Goal: Task Accomplishment & Management: Complete application form

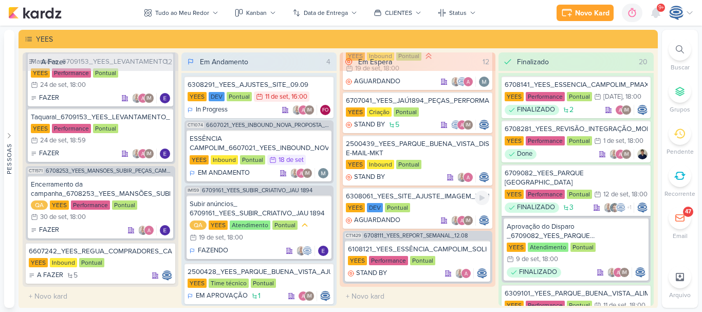
scroll to position [638, 0]
click at [428, 153] on div "2500439_YEES_PARQUE_BUENA_VISTA_DISPARO-E-MAIL-MKT" at bounding box center [417, 148] width 143 height 18
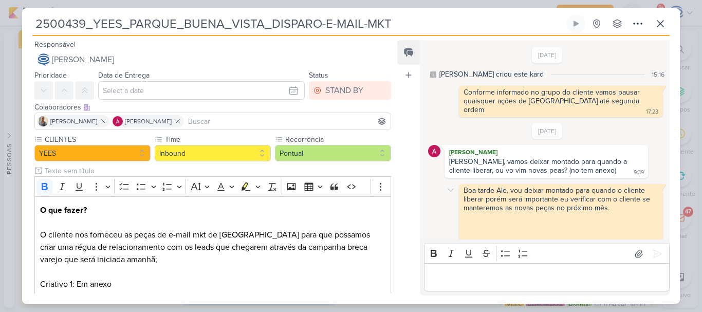
scroll to position [41, 0]
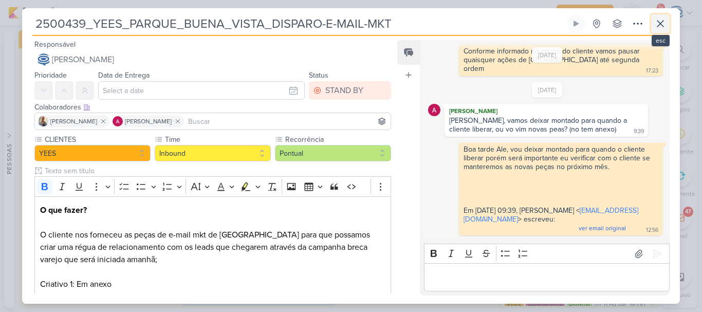
click at [657, 25] on icon at bounding box center [660, 23] width 12 height 12
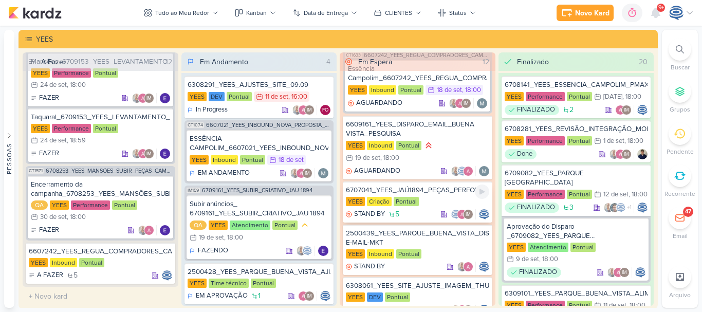
scroll to position [537, 0]
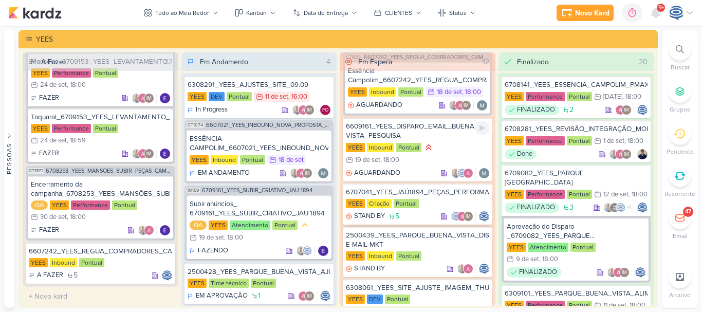
click at [420, 133] on div "6609161_YEES_DISPARO_EMAIL_BUENA VISTA_PESQUISA" at bounding box center [417, 131] width 143 height 18
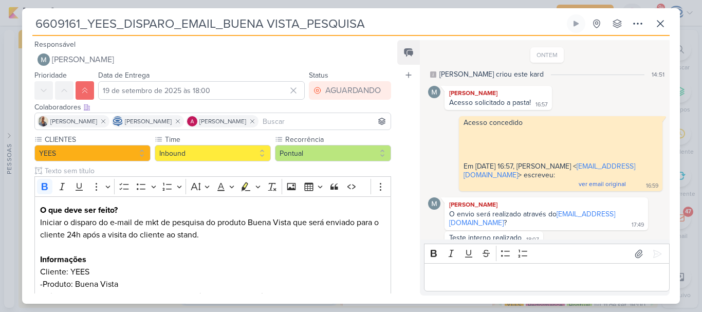
scroll to position [321, 0]
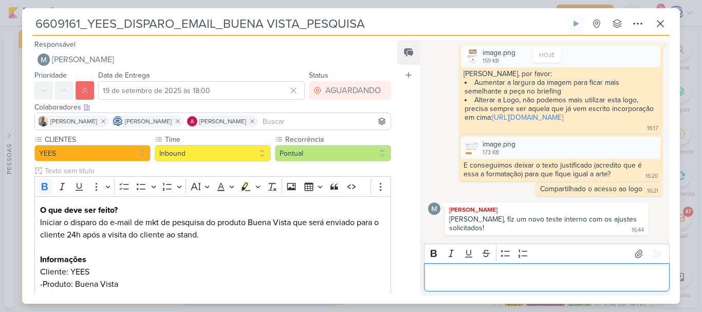
click at [508, 274] on p "Editor editing area: main" at bounding box center [546, 277] width 235 height 12
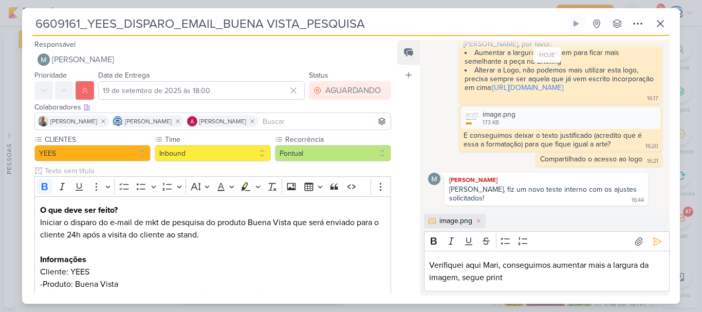
scroll to position [351, 0]
click at [508, 274] on p "Verifiquei aqui Mari, conseguimos aumentar mais a largura da imagem, segue print" at bounding box center [546, 271] width 235 height 25
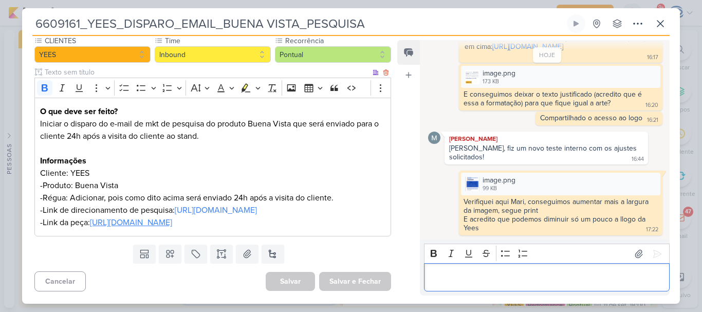
scroll to position [0, 0]
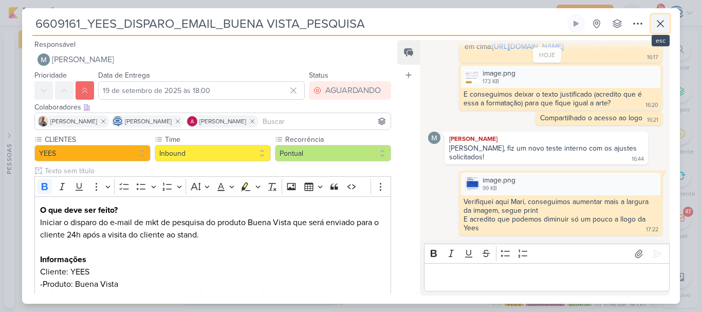
click at [656, 26] on icon at bounding box center [660, 23] width 12 height 12
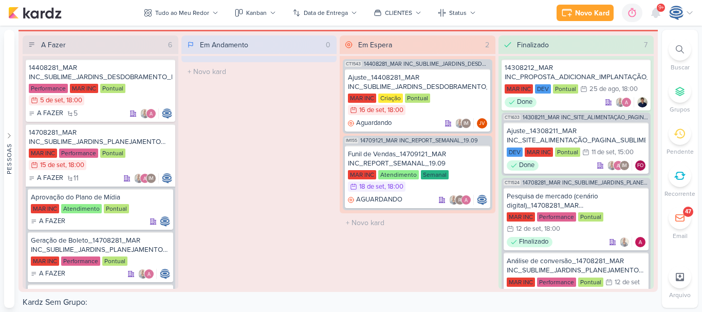
scroll to position [1509, 0]
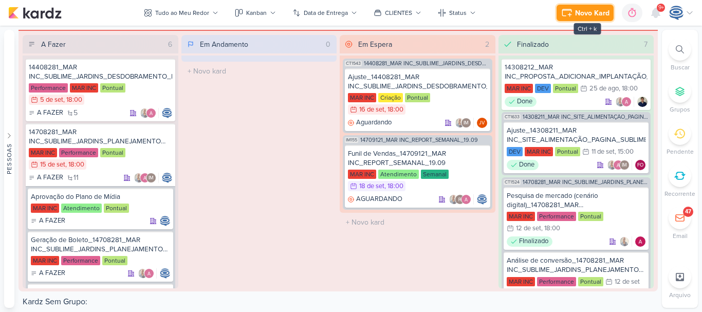
click at [595, 17] on div "Novo Kard" at bounding box center [592, 13] width 34 height 11
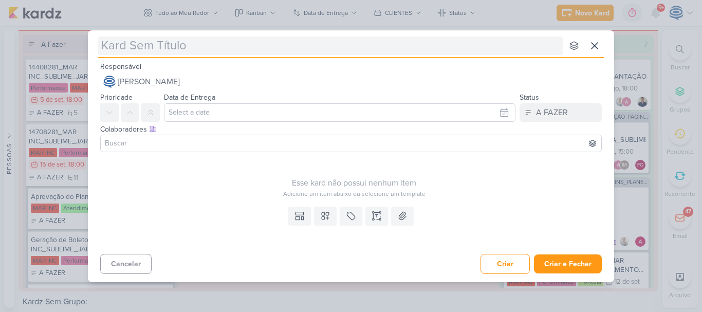
type input "7709172_MPD_ANDROMEDA_AJUSTE_SEGMENTAÇÃO"
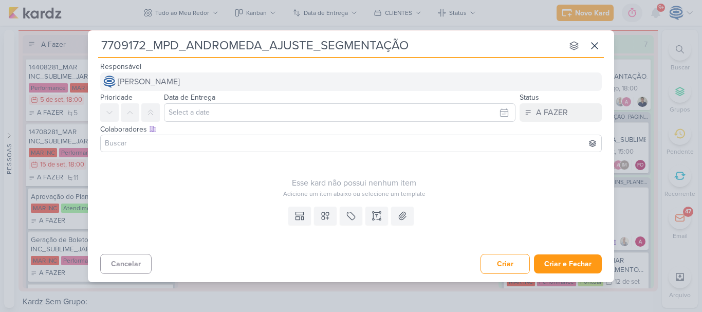
type input "7709172_MPD_ANDROMEDA_AJUSTE_SEGMENTAÇÃO"
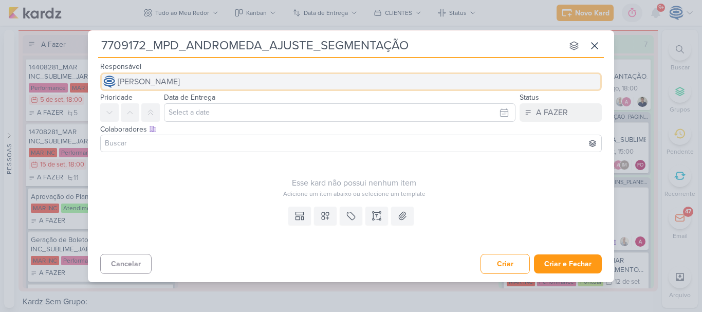
click at [290, 75] on button "[PERSON_NAME]" at bounding box center [350, 81] width 501 height 18
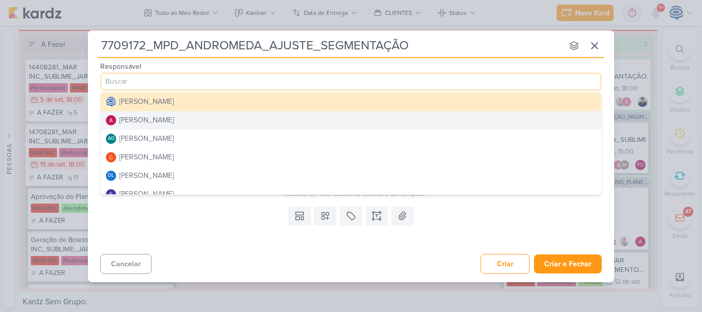
click at [245, 117] on button "[PERSON_NAME]" at bounding box center [351, 120] width 500 height 18
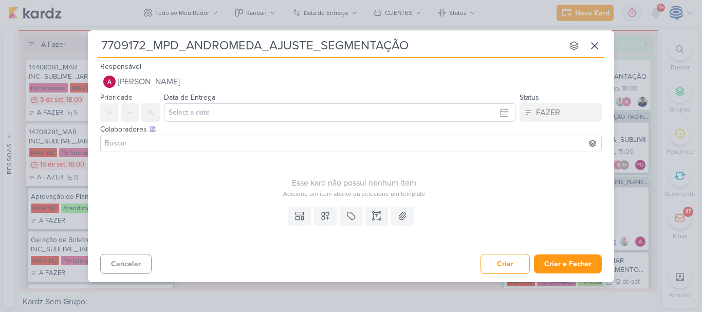
click at [240, 141] on input at bounding box center [351, 143] width 496 height 12
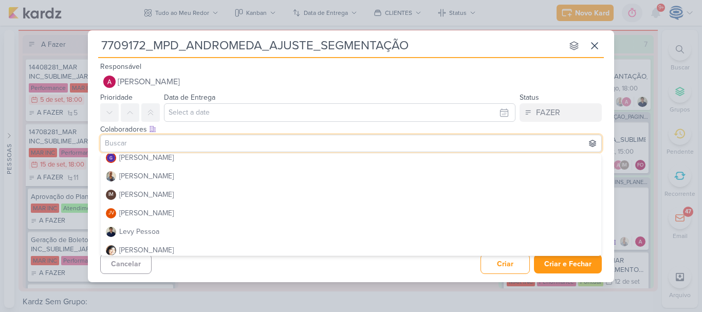
scroll to position [134, 0]
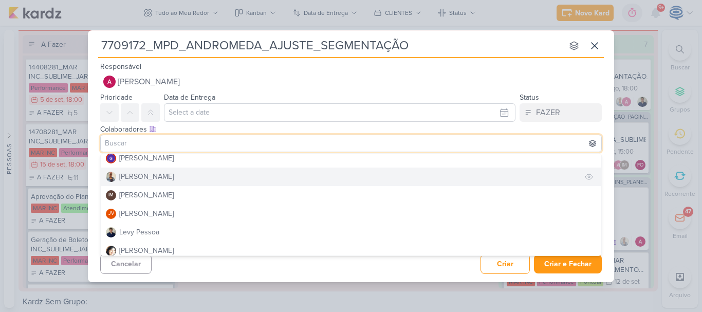
click at [237, 172] on button "[PERSON_NAME]" at bounding box center [351, 176] width 500 height 18
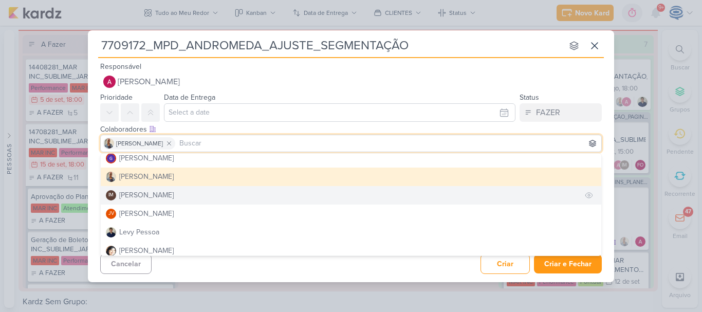
click at [228, 191] on button "IM Isabella Machado Guimarães" at bounding box center [351, 195] width 500 height 18
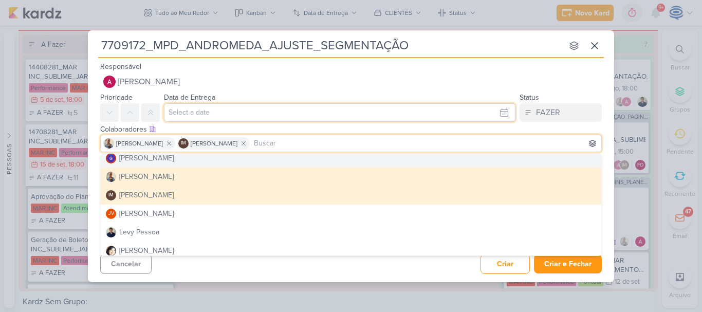
click at [253, 113] on input "text" at bounding box center [339, 112] width 351 height 18
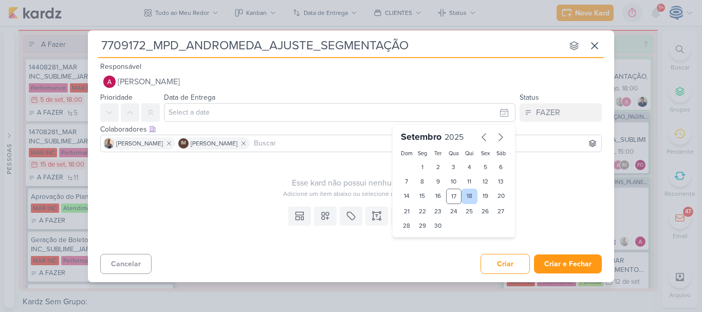
click at [467, 200] on div "18" at bounding box center [469, 196] width 16 height 15
type input "18 de setembro de 2025 às 23:59"
click at [418, 246] on select "00 01 02 03 04 05 06 07 08 09 10 11 12 13 14 15 16 17 18 19 20 21 22 23" at bounding box center [422, 243] width 14 height 12
select select "18"
click at [415, 237] on select "00 01 02 03 04 05 06 07 08 09 10 11 12 13 14 15 16 17 18 19 20 21 22 23" at bounding box center [422, 243] width 14 height 12
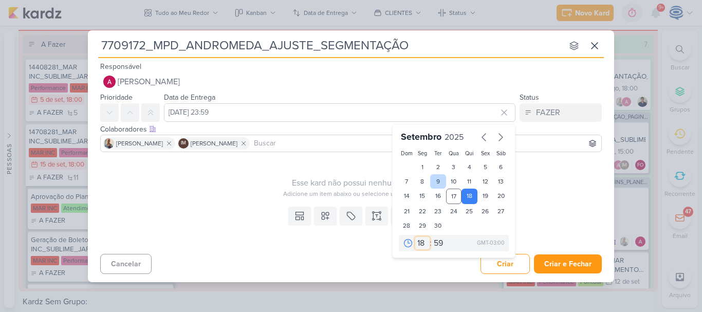
type input "18 de setembro de 2025 às 18:59"
click at [442, 240] on select "00 05 10 15 20 25 30 35 40 45 50 55 59" at bounding box center [438, 243] width 14 height 12
select select "0"
click at [431, 237] on select "00 05 10 15 20 25 30 35 40 45 50 55 59" at bounding box center [438, 243] width 14 height 12
type input "18 de setembro de 2025 às 18:00"
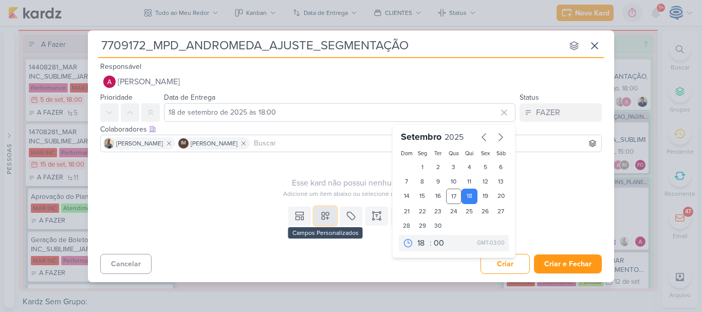
click at [325, 219] on icon at bounding box center [325, 215] width 7 height 7
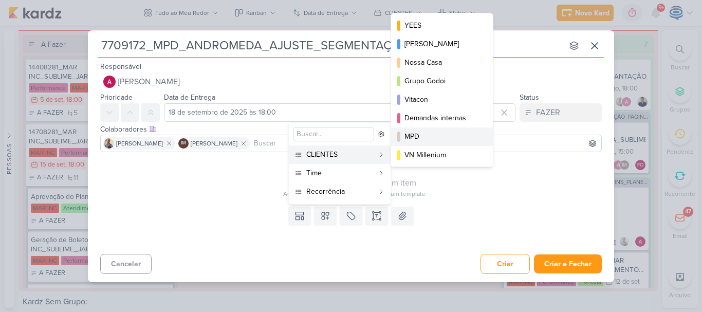
click at [428, 139] on div "MPD" at bounding box center [442, 136] width 76 height 11
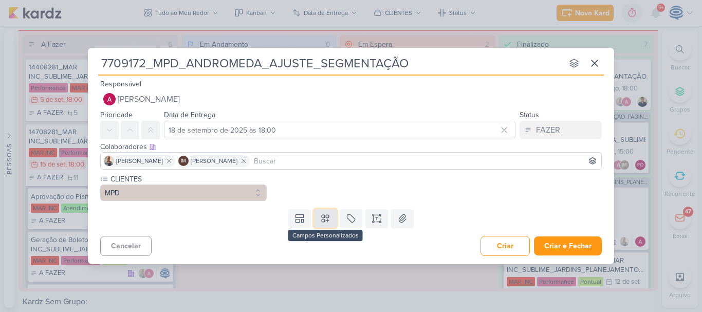
click at [330, 220] on button at bounding box center [325, 218] width 23 height 18
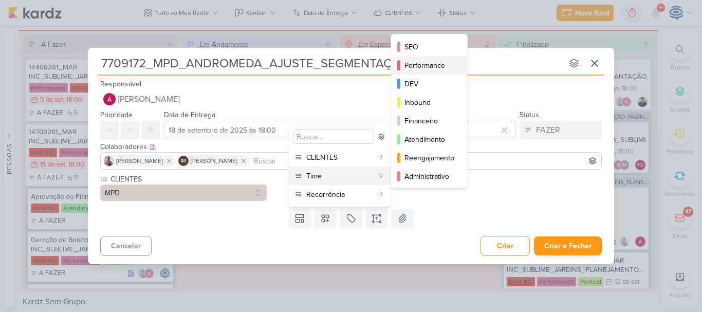
click at [427, 70] on div "Performance" at bounding box center [429, 65] width 50 height 11
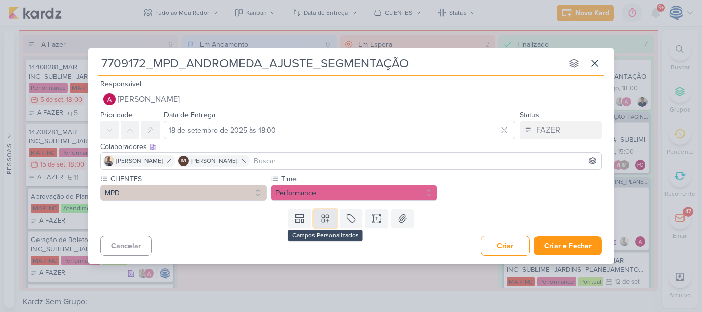
click at [321, 216] on icon at bounding box center [325, 218] width 10 height 10
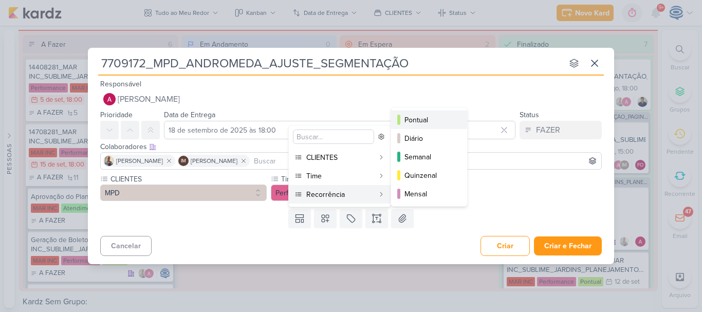
click at [438, 112] on button "Pontual" at bounding box center [429, 119] width 76 height 18
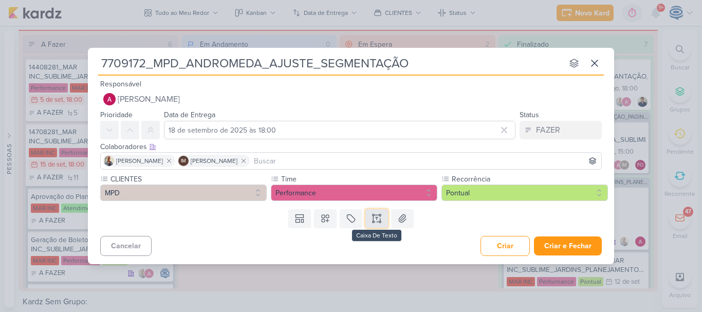
click at [372, 221] on icon at bounding box center [373, 222] width 2 height 2
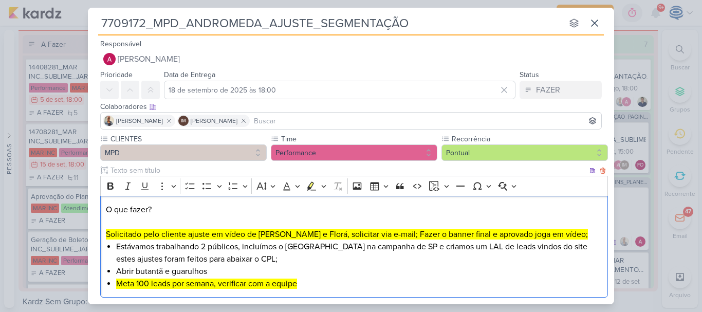
click at [166, 204] on p "O que fazer? Solicitado pelo cliente ajuste em vídeo de Neo e Florá, solicitar …" at bounding box center [354, 221] width 497 height 37
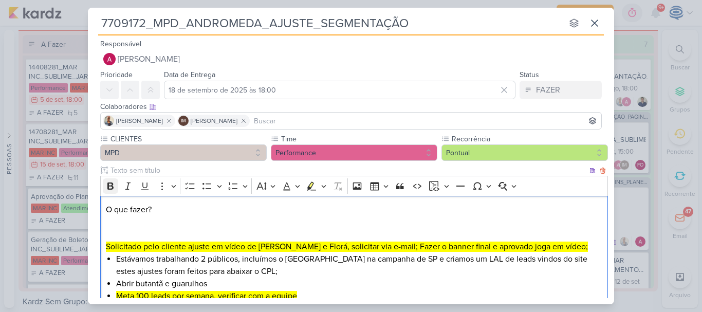
drag, startPoint x: 165, startPoint y: 210, endPoint x: 110, endPoint y: 190, distance: 58.5
click at [110, 190] on div "Rich Text Editor Bold Italic Underline More To-do List Bulleted List Bulleted L…" at bounding box center [354, 243] width 508 height 134
click at [110, 190] on icon "Editor toolbar" at bounding box center [110, 186] width 10 height 10
click at [112, 213] on strong "que fazer?" at bounding box center [131, 209] width 39 height 10
click at [109, 185] on icon "Editor toolbar" at bounding box center [110, 185] width 6 height 7
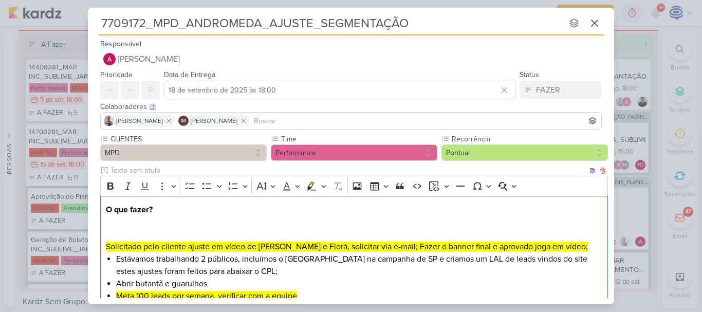
click at [117, 230] on p "O que fazer? Solicitado pelo cliente ajuste em vídeo de Neo e Florá, solicitar …" at bounding box center [354, 227] width 497 height 49
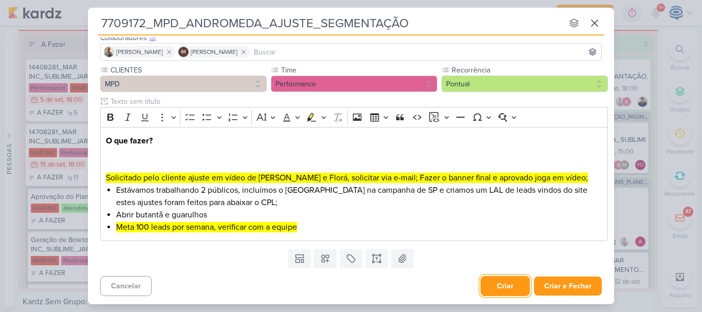
click at [503, 282] on button "Criar" at bounding box center [504, 286] width 49 height 20
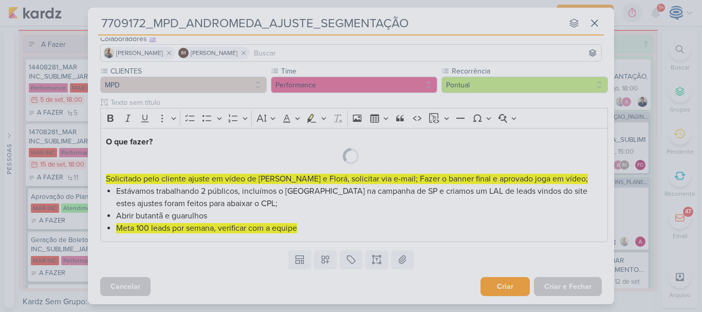
scroll to position [68, 0]
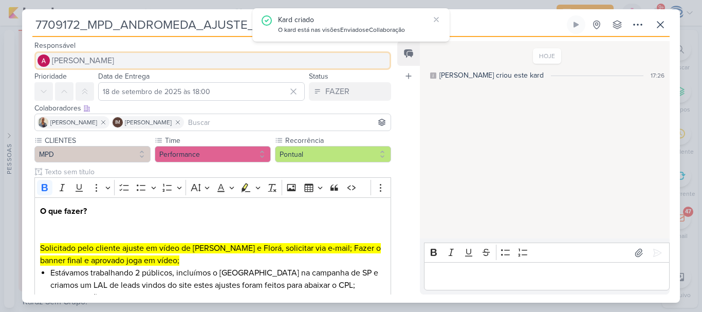
click at [201, 59] on button "[PERSON_NAME]" at bounding box center [212, 60] width 356 height 18
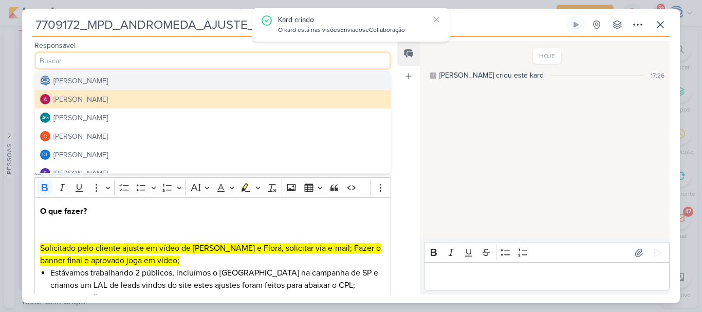
click at [169, 84] on button "[PERSON_NAME]" at bounding box center [212, 80] width 355 height 18
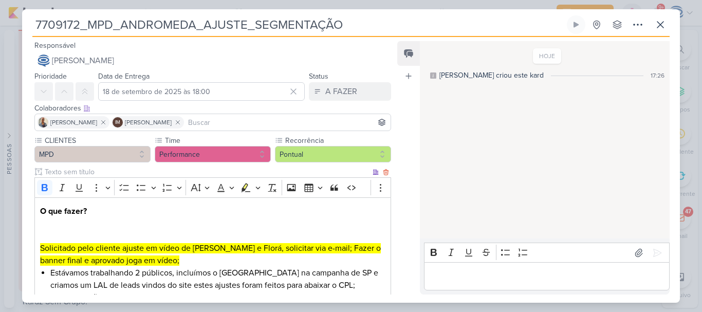
scroll to position [86, 0]
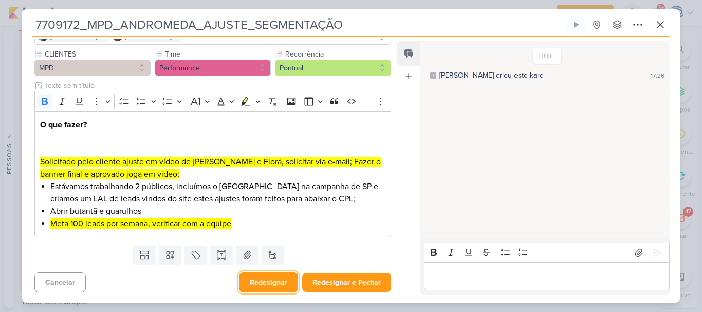
click at [266, 280] on button "Redesignar" at bounding box center [268, 282] width 59 height 20
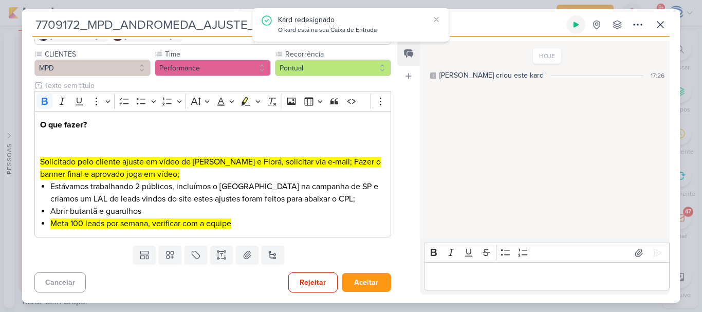
click at [568, 29] on button at bounding box center [576, 24] width 18 height 18
click at [107, 146] on p "O que fazer? Solicitado pelo cliente ajuste em vídeo de Neo e Florá, solicitar …" at bounding box center [212, 150] width 345 height 62
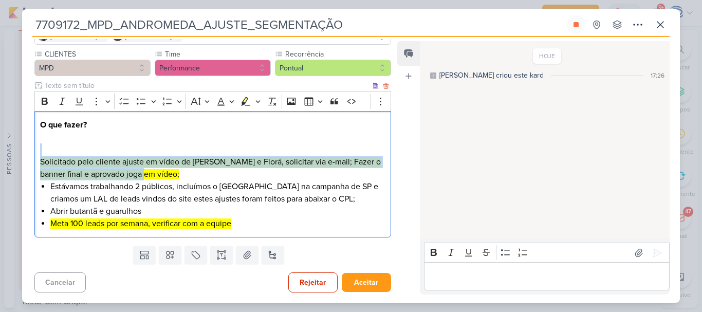
drag, startPoint x: 139, startPoint y: 176, endPoint x: 39, endPoint y: 148, distance: 103.3
click at [39, 148] on div "O que fazer? ⁠⁠⁠⁠⁠⁠⁠ Solicitado pelo cliente ajuste em vídeo de Neo e Florá, so…" at bounding box center [212, 174] width 356 height 127
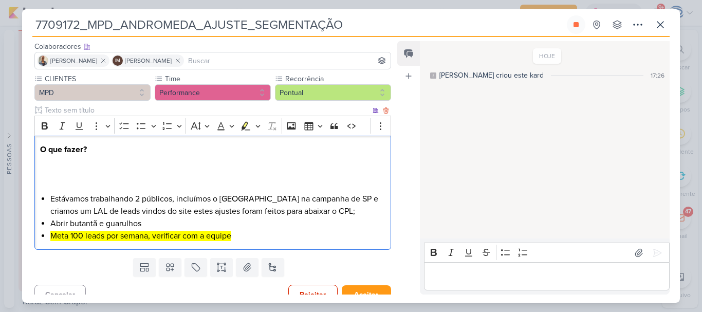
scroll to position [74, 0]
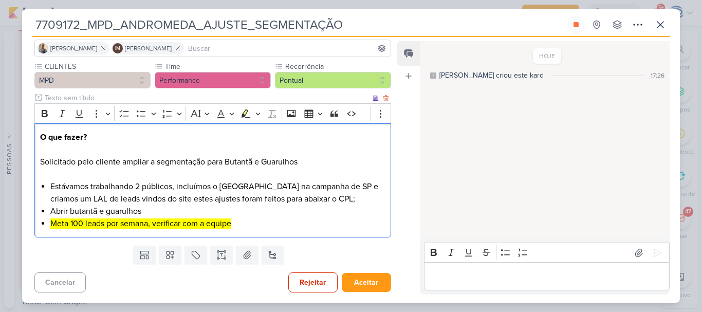
click at [205, 160] on p "⁠⁠⁠⁠⁠⁠⁠Solicitado pelo cliente ampliar a segmentação para Butantã e Guarulhos" at bounding box center [212, 168] width 345 height 25
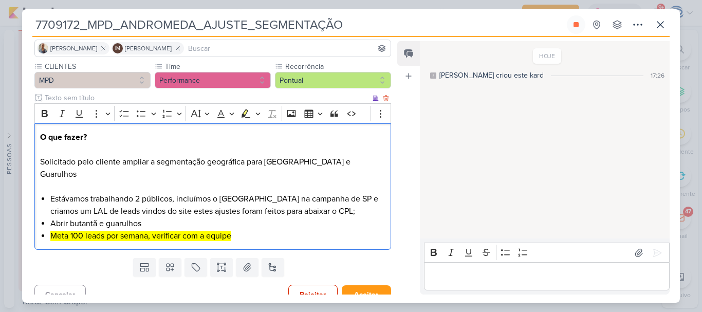
click at [40, 162] on p "⁠⁠⁠⁠⁠⁠⁠Solicitado pelo cliente ampliar a segmentação geográfica para Butantã e …" at bounding box center [212, 174] width 345 height 37
click at [361, 162] on li "Solicitado pelo cliente ampliar a segmentação geográfica para Butantã e Guarulh…" at bounding box center [217, 174] width 335 height 37
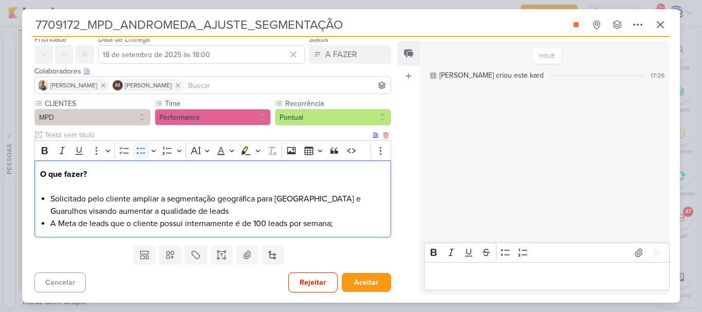
scroll to position [37, 0]
click at [171, 207] on li "Solicitado pelo cliente ampliar a segmentação geográfica para Butantã e Guarulh…" at bounding box center [217, 205] width 335 height 25
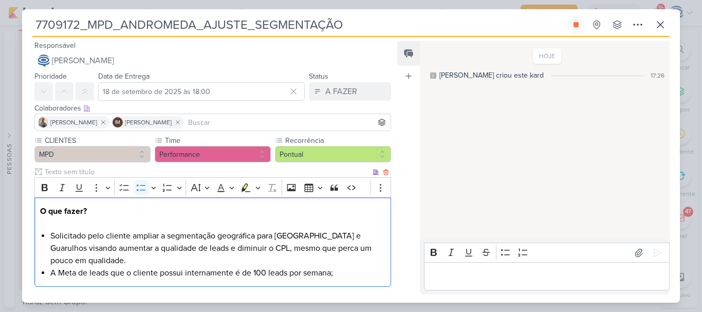
scroll to position [49, 0]
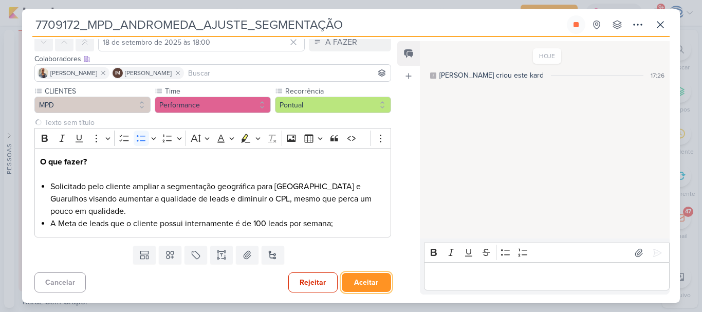
click at [360, 288] on button "Aceitar" at bounding box center [366, 282] width 49 height 19
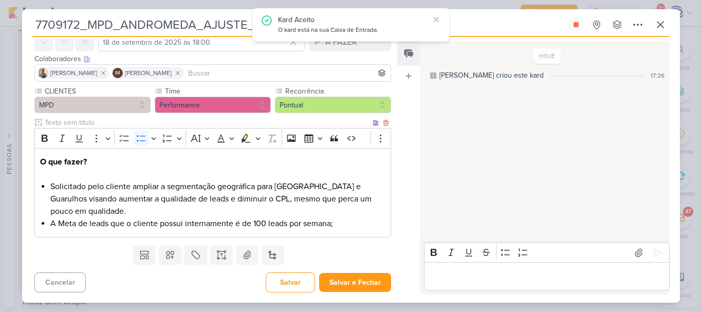
scroll to position [0, 0]
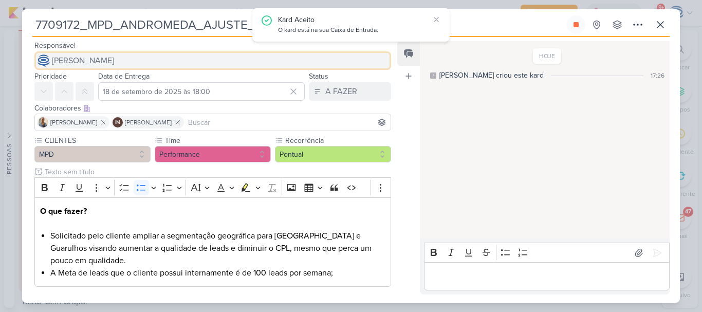
click at [181, 52] on button "[PERSON_NAME]" at bounding box center [212, 60] width 356 height 18
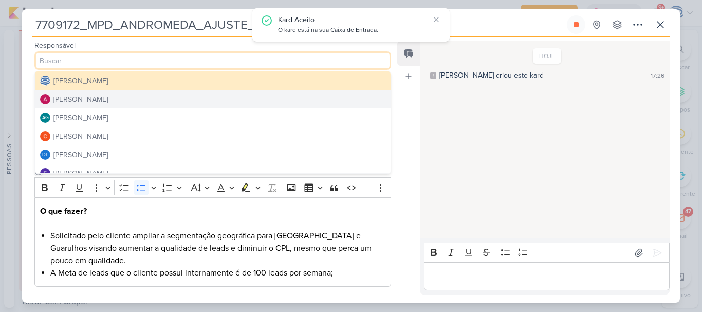
click at [149, 97] on button "[PERSON_NAME]" at bounding box center [212, 99] width 355 height 18
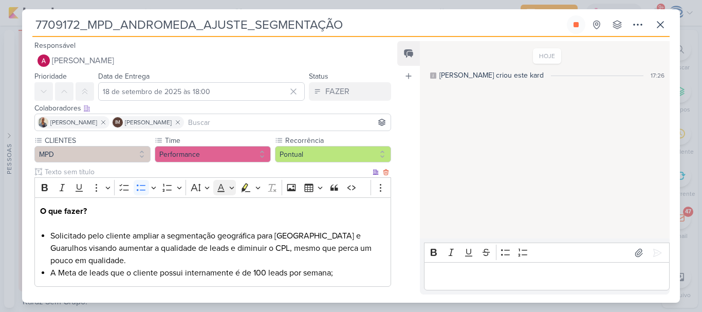
scroll to position [49, 0]
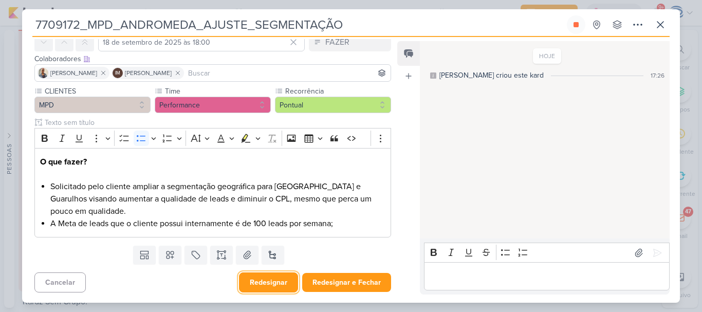
click at [273, 277] on button "Redesignar" at bounding box center [268, 282] width 59 height 20
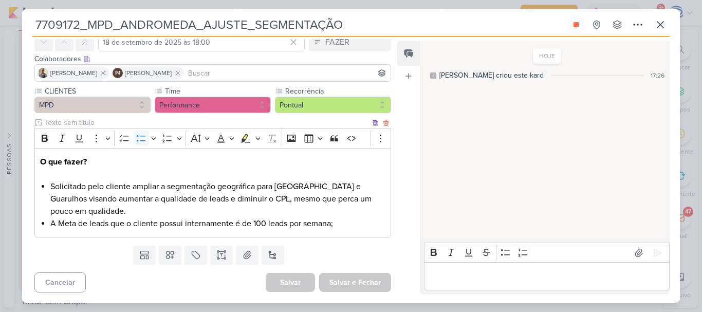
scroll to position [0, 0]
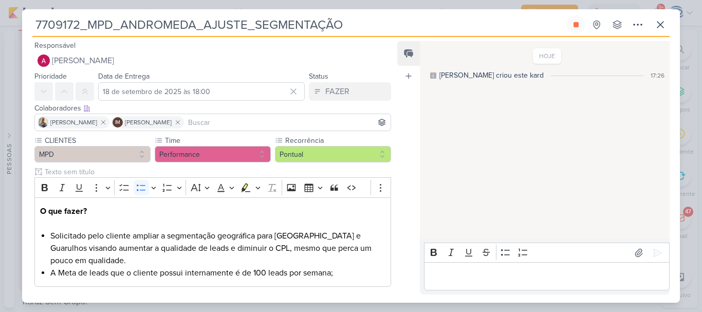
drag, startPoint x: 362, startPoint y: 27, endPoint x: 35, endPoint y: 29, distance: 326.7
click at [35, 29] on input "7709172_MPD_ANDROMEDA_AJUSTE_SEGMENTAÇÃO" at bounding box center [298, 24] width 532 height 18
drag, startPoint x: 584, startPoint y: 30, endPoint x: 572, endPoint y: 23, distance: 14.3
click at [572, 23] on div "Total 1s -- Histórico De Horas -- 17 de set, 17:26 1s" at bounding box center [576, 24] width 18 height 18
click at [572, 23] on icon at bounding box center [576, 25] width 8 height 8
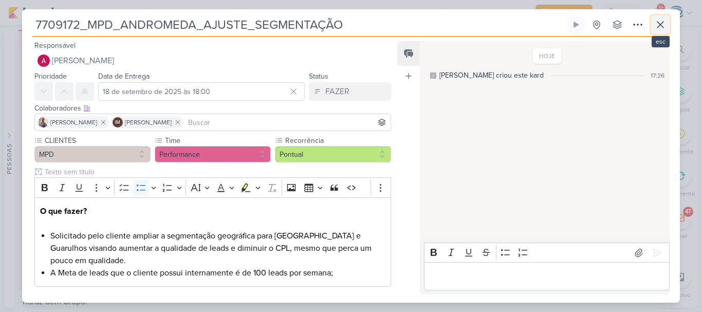
click at [661, 25] on icon at bounding box center [660, 25] width 6 height 6
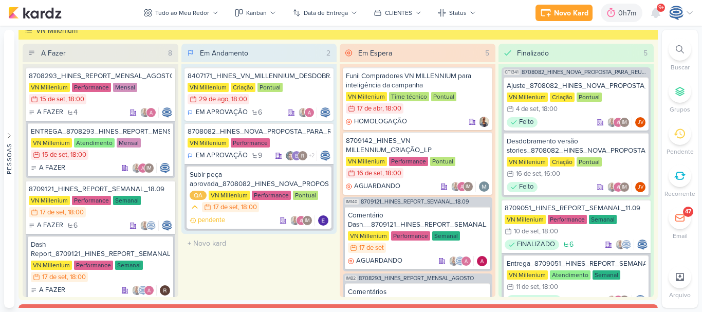
scroll to position [1217, 0]
click at [410, 141] on div "8709142_HINES_VN MILLENNIUM_CRIAÇÃO_LP" at bounding box center [417, 145] width 143 height 18
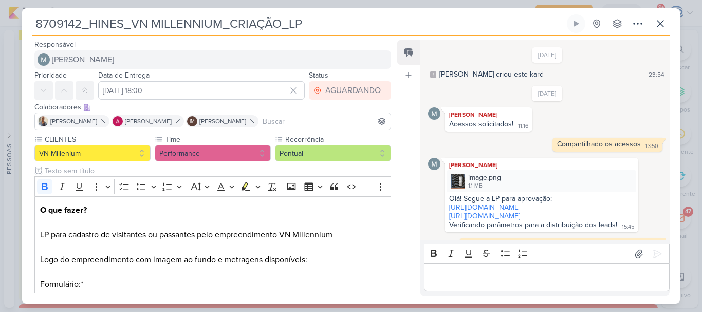
scroll to position [548, 0]
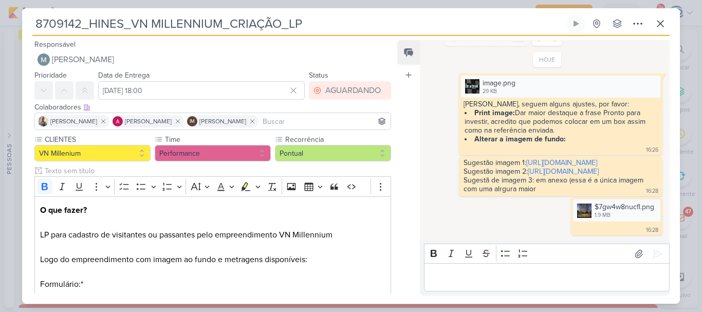
drag, startPoint x: 315, startPoint y: 23, endPoint x: 30, endPoint y: 30, distance: 285.2
click at [30, 30] on div "8709142_HINES_VN MILLENNIUM_CRIAÇÃO_LP Criado por mim nenhum grupo disponível" at bounding box center [351, 158] width 658 height 289
click at [657, 24] on icon at bounding box center [660, 23] width 12 height 12
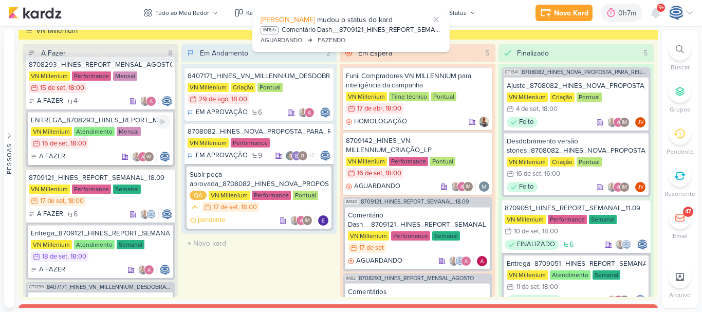
scroll to position [0, 0]
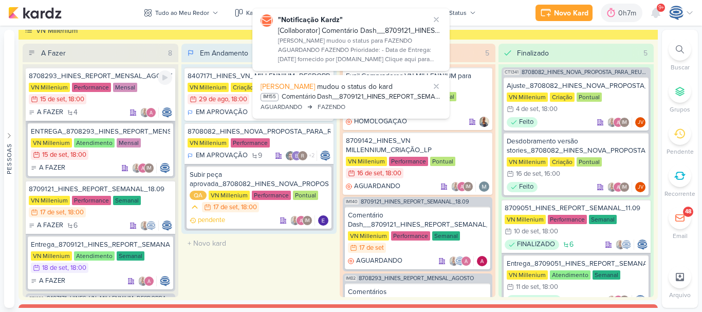
click at [119, 78] on div "8708293_HINES_REPORT_MENSAL_AGOSTO" at bounding box center [100, 75] width 143 height 9
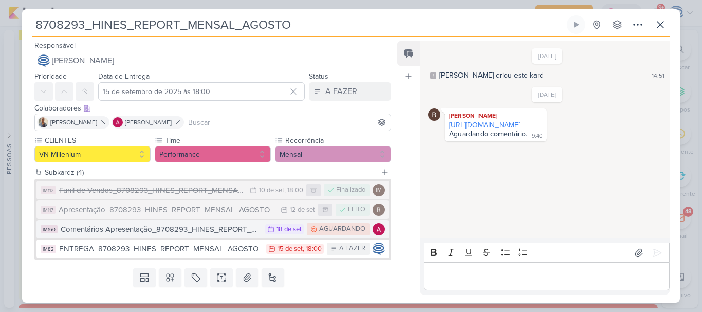
click at [188, 230] on div "Comentários Apresentação_8708293_HINES_REPORT_MENSAL_AGOSTO" at bounding box center [160, 229] width 199 height 12
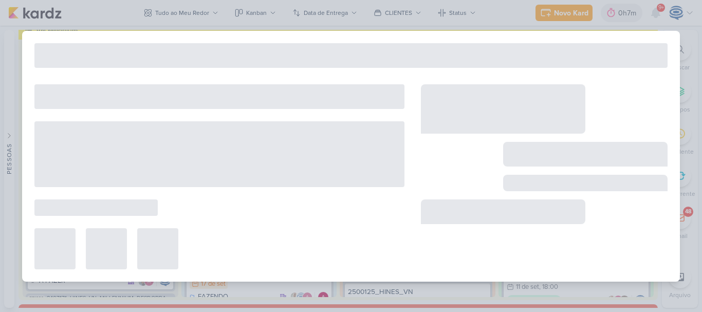
type input "Comentários Apresentação_8708293_HINES_REPORT_MENSAL_AGOSTO"
type input "18 de setembro de 2025 às 23:59"
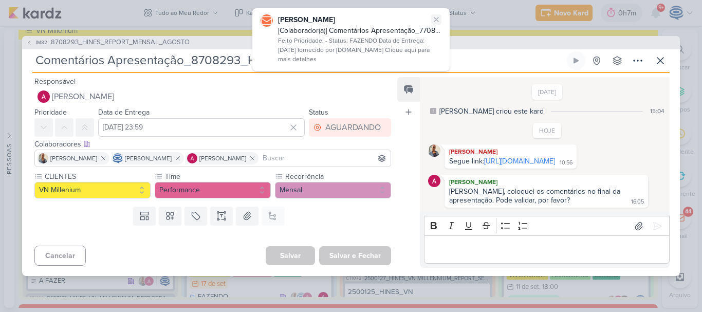
click at [437, 19] on icon at bounding box center [436, 19] width 8 height 8
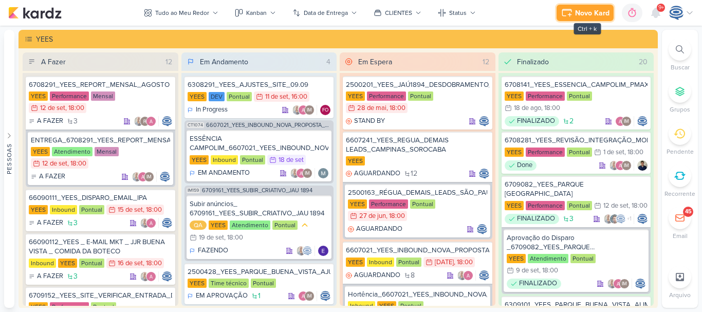
click at [591, 11] on div "Novo Kard" at bounding box center [592, 13] width 34 height 11
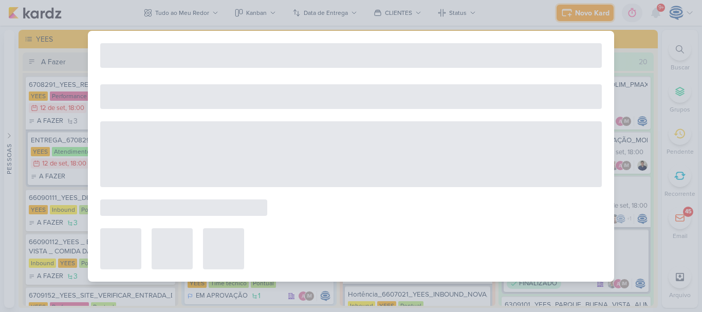
scroll to position [530, 0]
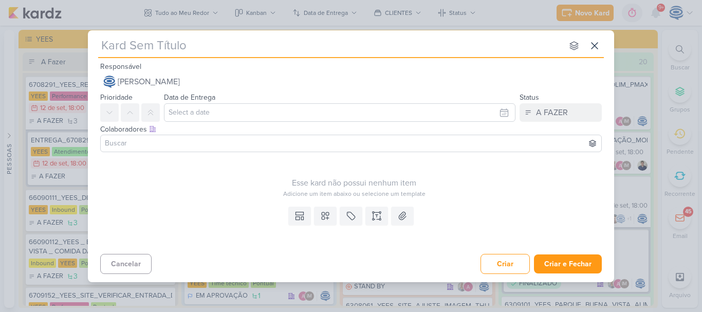
type input "7709173_MPD_NEO_ALPHAVILLE_BAIXAR_LEADS"
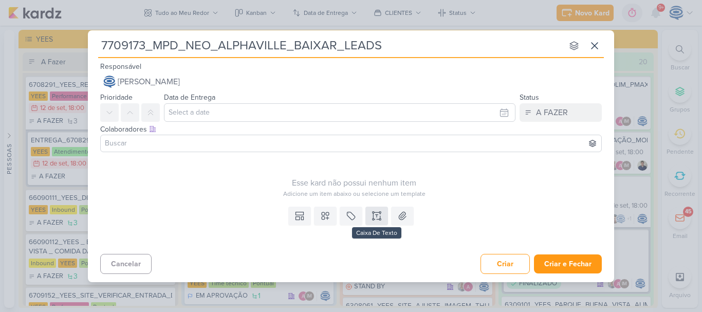
type input "7709173_MPD_NEO_ALPHAVILLE_BAIXAR_LEADS"
click at [375, 210] on button at bounding box center [376, 215] width 23 height 18
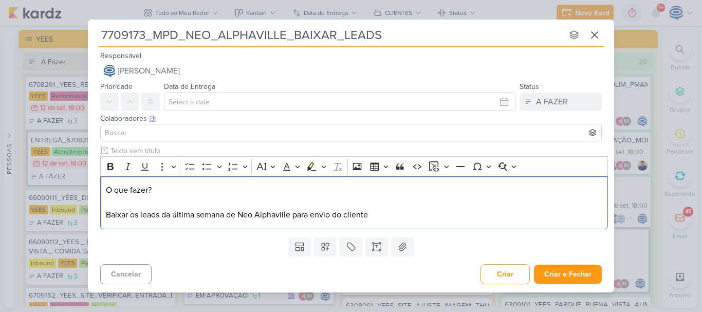
drag, startPoint x: 160, startPoint y: 191, endPoint x: 79, endPoint y: 180, distance: 81.4
click at [79, 180] on div "7709173_MPD_NEO_ALPHAVILLE_BAIXAR_LEADS nenhum grupo disponível esc Responsável…" at bounding box center [351, 156] width 702 height 312
click at [110, 168] on icon "Editor toolbar" at bounding box center [110, 166] width 10 height 10
click at [405, 216] on p "O que fazer? Baixar os leads da última semana de Neo Alphaville para envio do c…" at bounding box center [354, 202] width 497 height 37
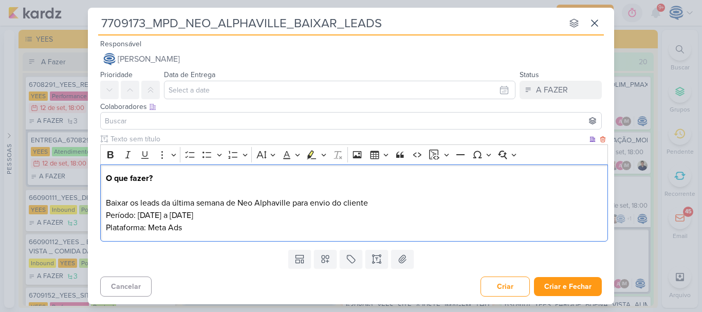
click at [105, 211] on div "O que fazer? Baixar os leads da última semana de Neo Alphaville para envio do c…" at bounding box center [354, 203] width 508 height 78
click at [104, 230] on div "O que fazer? Baixar os leads da última semana de Neo Alphaville para envio do c…" at bounding box center [354, 203] width 508 height 78
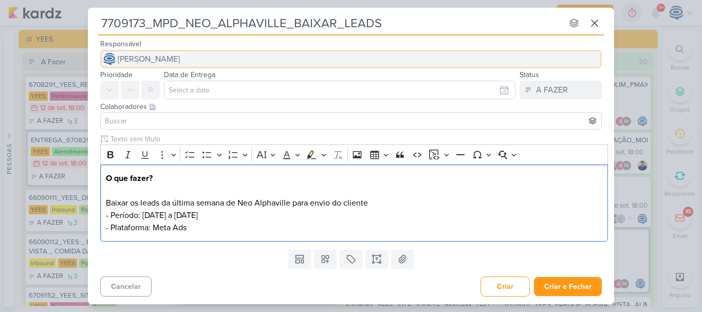
click at [236, 61] on button "[PERSON_NAME]" at bounding box center [350, 59] width 501 height 18
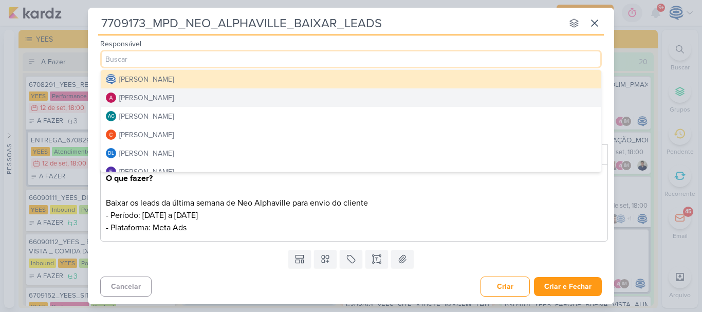
click at [184, 96] on button "[PERSON_NAME]" at bounding box center [351, 97] width 500 height 18
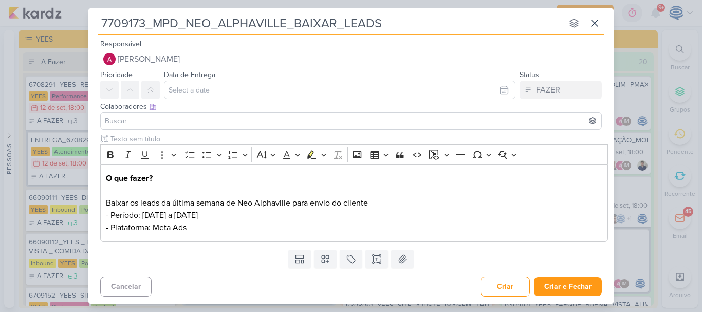
click at [181, 125] on input at bounding box center [351, 121] width 496 height 12
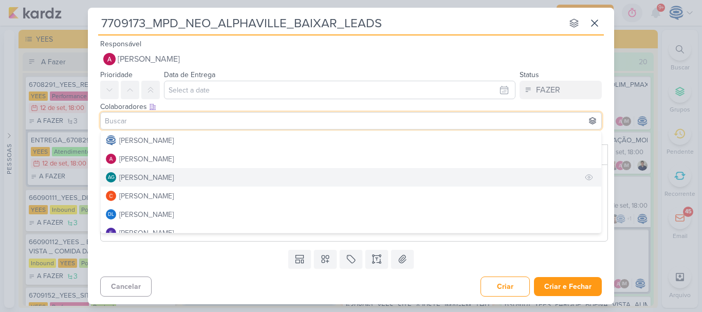
scroll to position [73, 0]
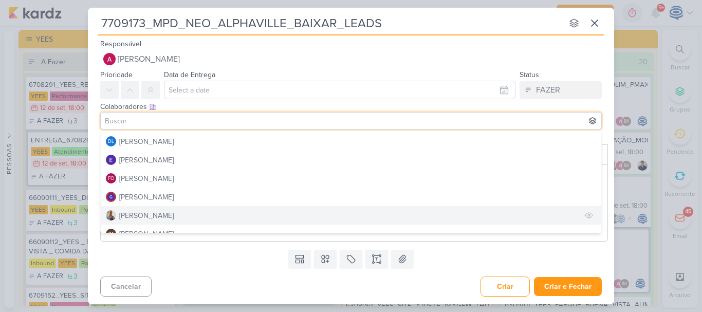
click at [158, 211] on button "[PERSON_NAME]" at bounding box center [351, 215] width 500 height 18
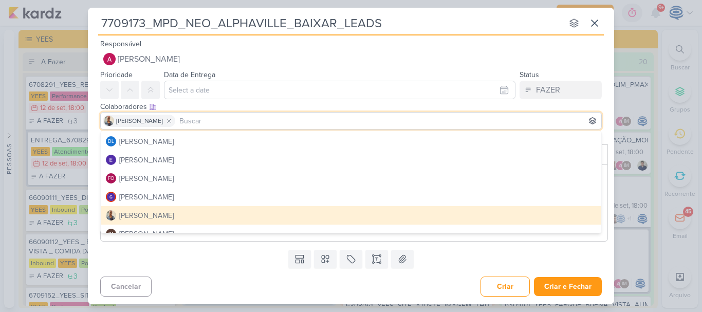
scroll to position [87, 0]
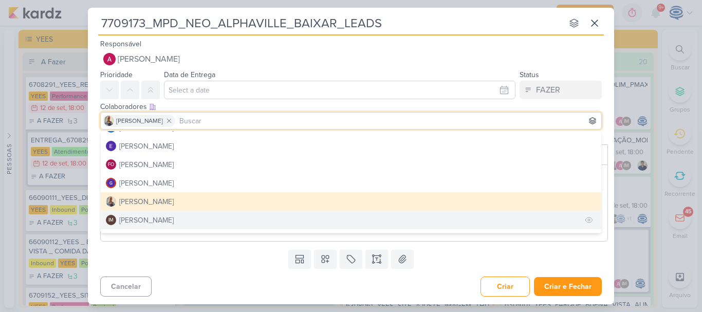
click at [158, 222] on div "Isabella Machado Guimarães" at bounding box center [146, 220] width 54 height 11
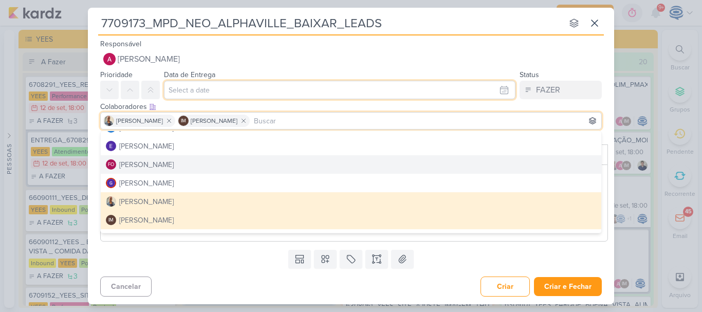
click at [189, 87] on input "text" at bounding box center [339, 90] width 351 height 18
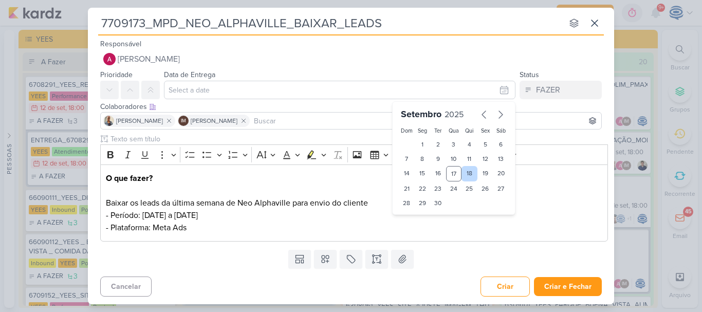
click at [463, 173] on div "18" at bounding box center [469, 173] width 16 height 15
type input "18 de setembro de 2025 às 23:59"
click at [420, 223] on select "00 01 02 03 04 05 06 07 08 09 10 11 12 13 14 15 16 17 18 19 20 21 22 23" at bounding box center [422, 220] width 14 height 12
select select "18"
click at [415, 214] on select "00 01 02 03 04 05 06 07 08 09 10 11 12 13 14 15 16 17 18 19 20 21 22 23" at bounding box center [422, 220] width 14 height 12
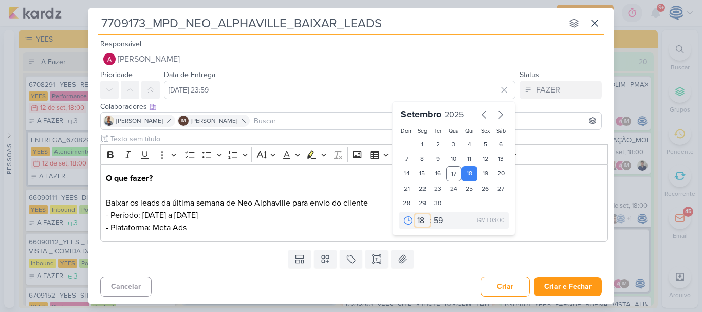
type input "18 de setembro de 2025 às 18:59"
click at [431, 218] on select "00 05 10 15 20 25 30 35 40 45 50 55 59" at bounding box center [438, 220] width 14 height 12
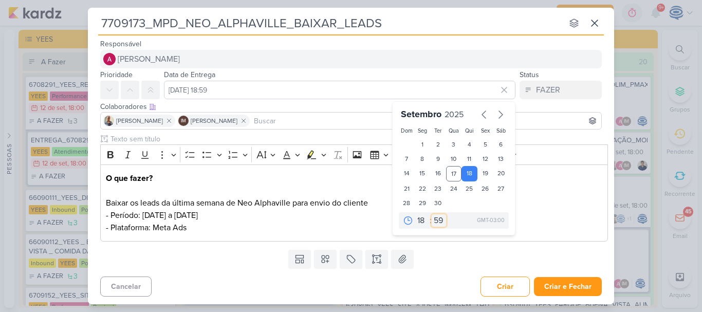
select select "0"
click at [431, 214] on select "00 05 10 15 20 25 30 35 40 45 50 55 59" at bounding box center [438, 220] width 14 height 12
type input "18 de setembro de 2025 às 18:00"
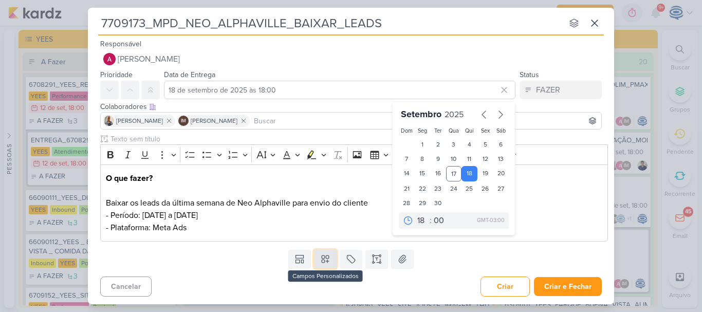
click at [322, 264] on icon at bounding box center [325, 259] width 10 height 10
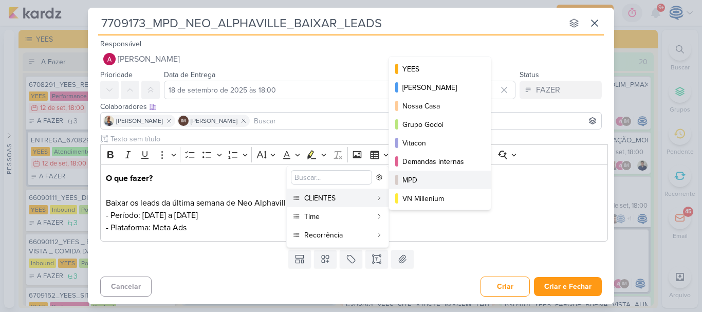
click at [441, 180] on div "MPD" at bounding box center [440, 180] width 76 height 11
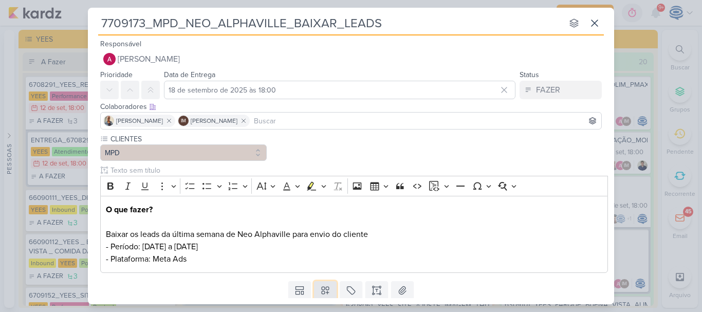
click at [322, 286] on icon at bounding box center [325, 290] width 10 height 10
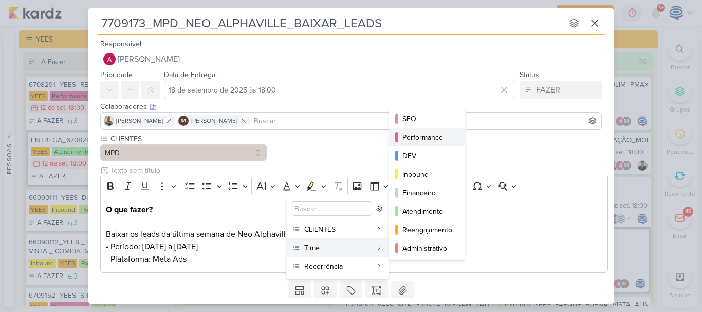
click at [423, 140] on div "Performance" at bounding box center [427, 137] width 50 height 11
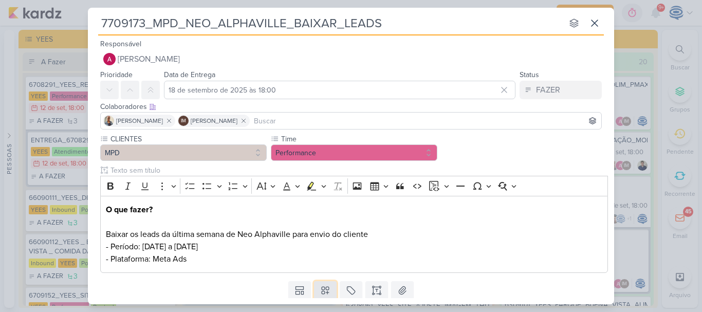
click at [326, 294] on icon at bounding box center [325, 290] width 10 height 10
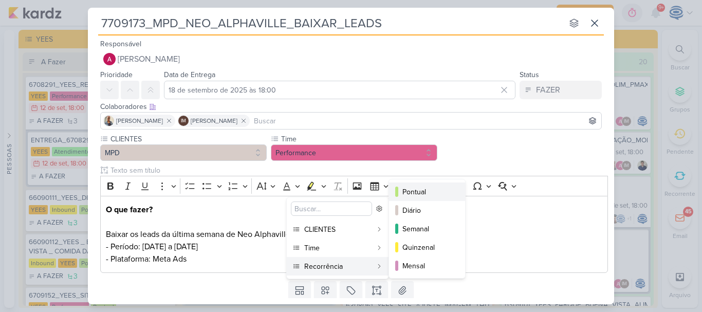
click at [412, 187] on div "Pontual" at bounding box center [427, 191] width 50 height 11
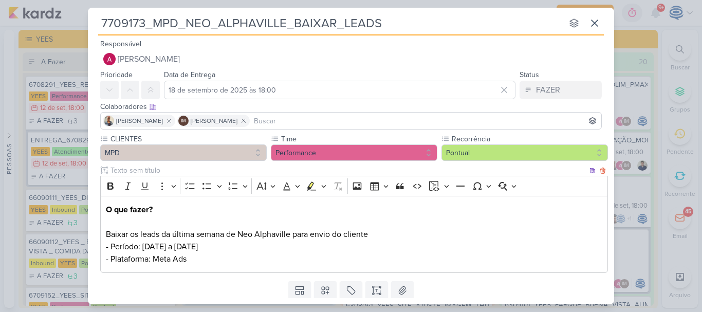
scroll to position [32, 0]
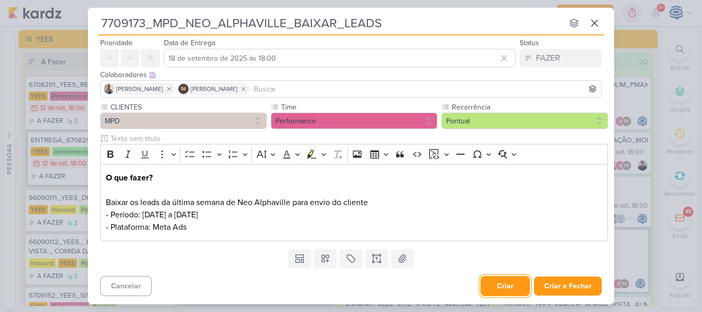
click at [509, 281] on button "Criar" at bounding box center [504, 286] width 49 height 20
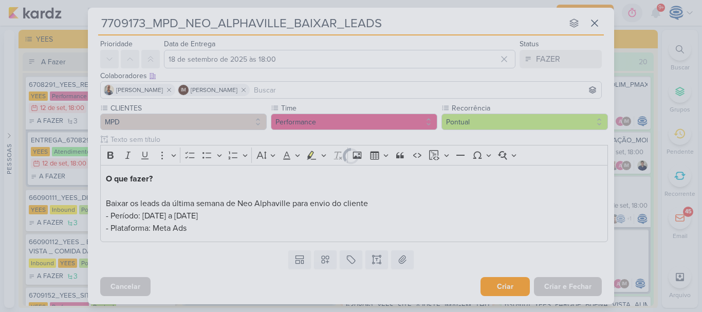
scroll to position [0, 0]
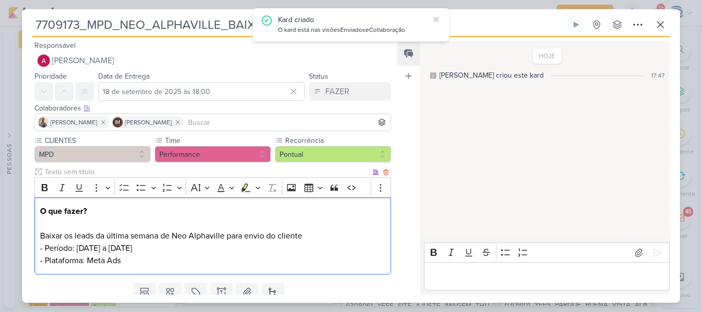
click at [303, 235] on p "O que fazer? Baixar os leads da última semana de Neo Alphaville para envio do c…" at bounding box center [212, 236] width 345 height 62
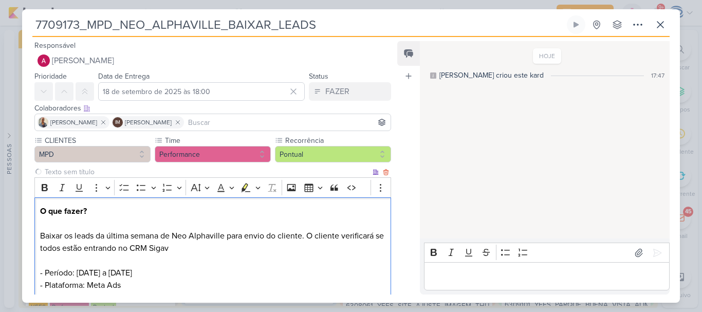
scroll to position [62, 0]
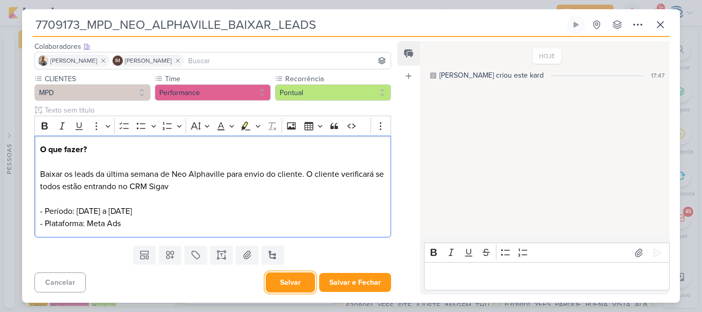
click at [285, 286] on button "Salvar" at bounding box center [290, 282] width 49 height 20
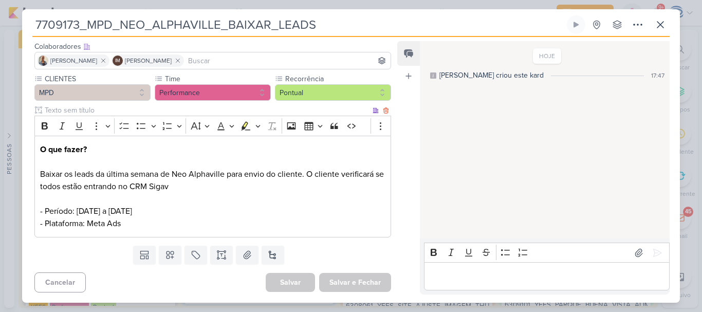
scroll to position [0, 0]
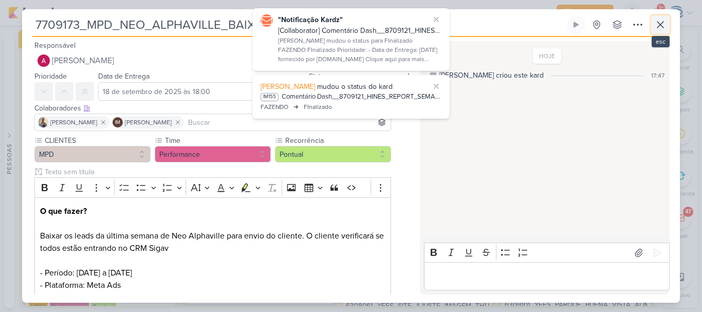
click at [660, 25] on icon at bounding box center [660, 25] width 6 height 6
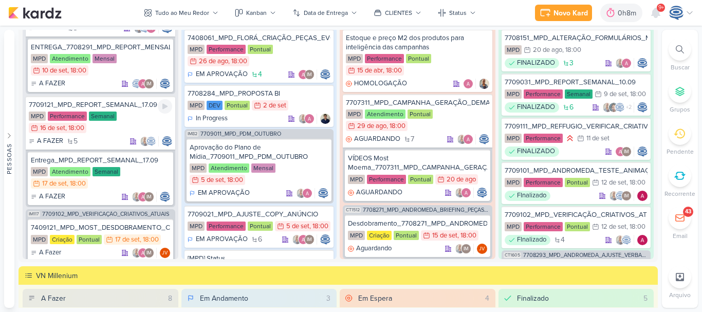
scroll to position [146, 0]
click at [133, 122] on div "MPD Performance Semanal 16/9 16 de set , 18:00" at bounding box center [100, 122] width 143 height 23
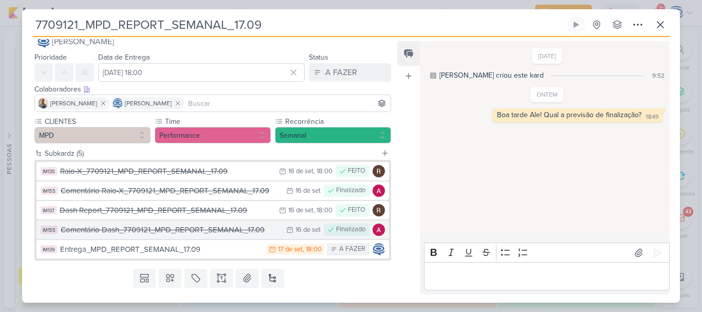
scroll to position [20, 0]
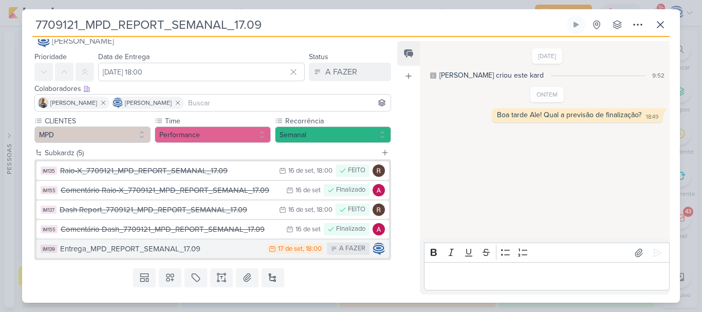
click at [215, 248] on div "Entrega_MPD_REPORT_SEMANAL_17.09" at bounding box center [160, 249] width 201 height 12
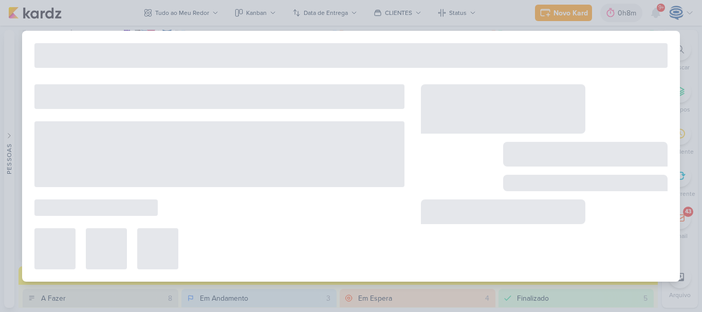
type input "Entrega_MPD_REPORT_SEMANAL_17.09"
type input "17 de setembro de 2025 às 18:00"
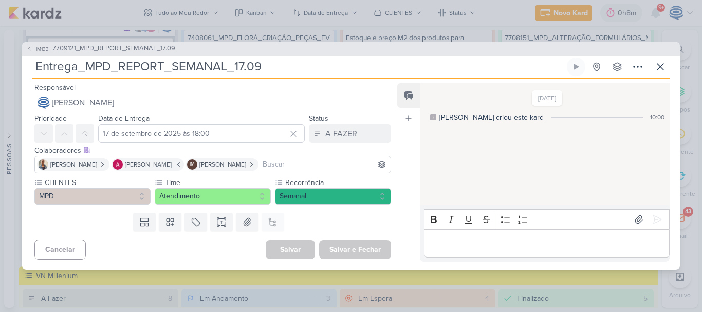
click at [144, 50] on span "7709121_MPD_REPORT_SEMANAL_17.09" at bounding box center [113, 49] width 123 height 10
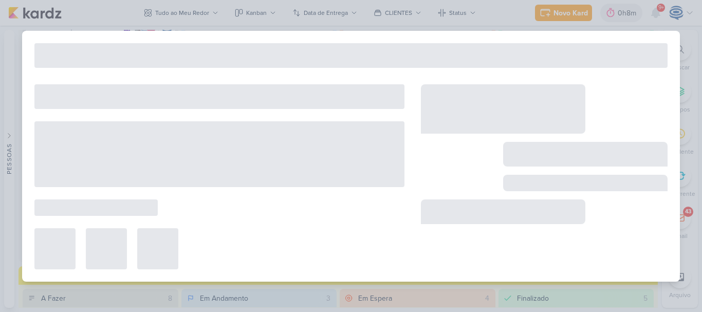
type input "7709121_MPD_REPORT_SEMANAL_17.09"
type input "16 de setembro de 2025 às 18:00"
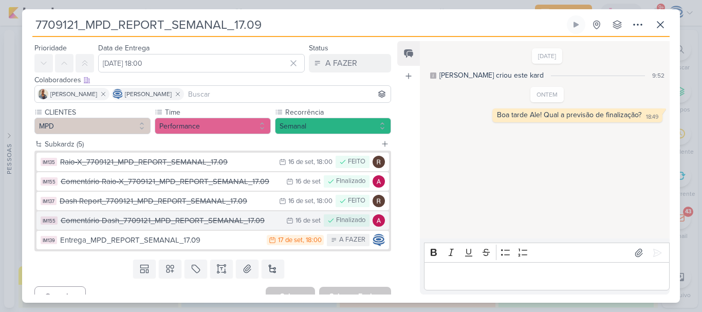
scroll to position [31, 0]
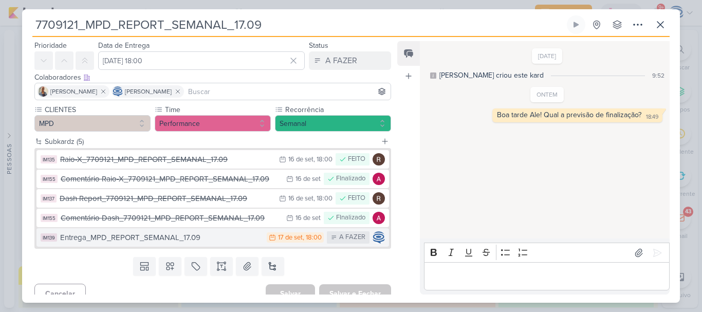
click at [200, 241] on div "Entrega_MPD_REPORT_SEMANAL_17.09" at bounding box center [160, 238] width 201 height 12
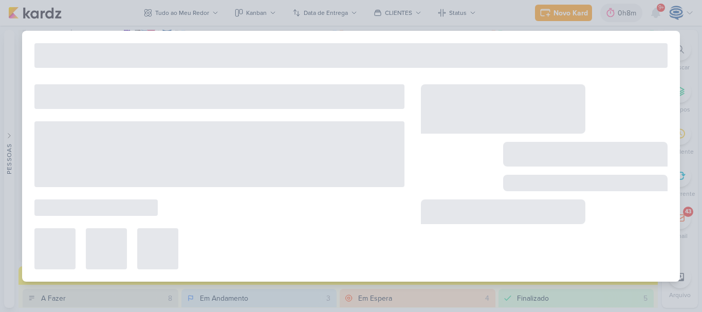
type input "Entrega_MPD_REPORT_SEMANAL_17.09"
type input "17 de setembro de 2025 às 18:00"
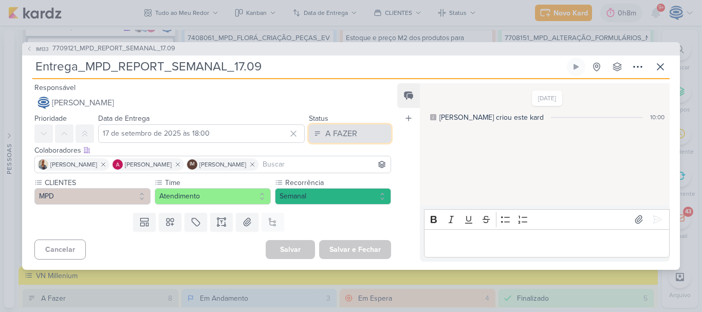
click at [347, 138] on div "A FAZER" at bounding box center [341, 133] width 32 height 12
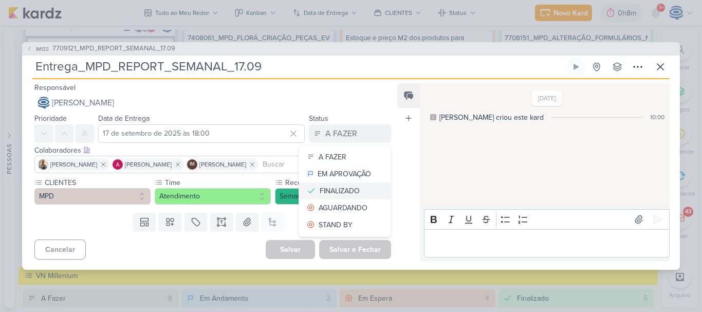
click at [320, 189] on div "FINALIZADO" at bounding box center [340, 190] width 40 height 11
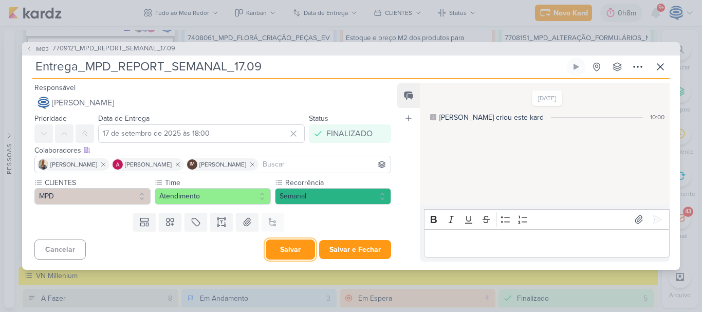
click at [283, 253] on button "Salvar" at bounding box center [290, 249] width 49 height 20
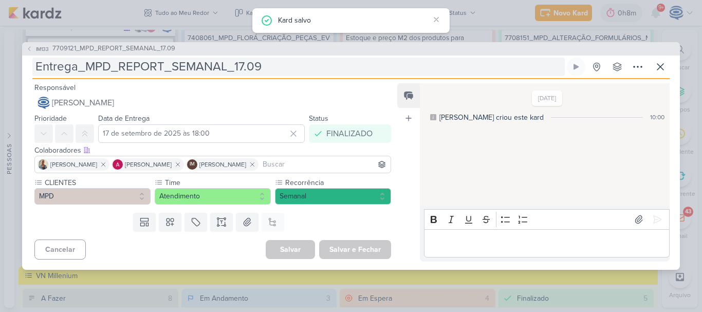
drag, startPoint x: 293, startPoint y: 76, endPoint x: 85, endPoint y: 65, distance: 207.8
click at [85, 65] on div "Entrega_MPD_REPORT_SEMANAL_17.09 Criado por Isabella nenhum grupo disponível" at bounding box center [350, 69] width 637 height 22
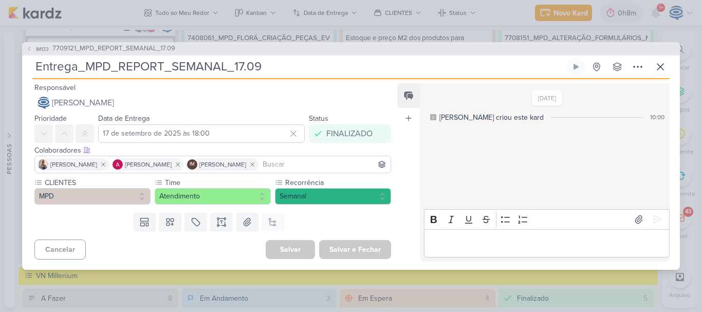
drag, startPoint x: 85, startPoint y: 65, endPoint x: 284, endPoint y: 65, distance: 198.8
click at [284, 65] on input "Entrega_MPD_REPORT_SEMANAL_17.09" at bounding box center [298, 67] width 532 height 18
click at [112, 52] on span "7709121_MPD_REPORT_SEMANAL_17.09" at bounding box center [113, 49] width 123 height 10
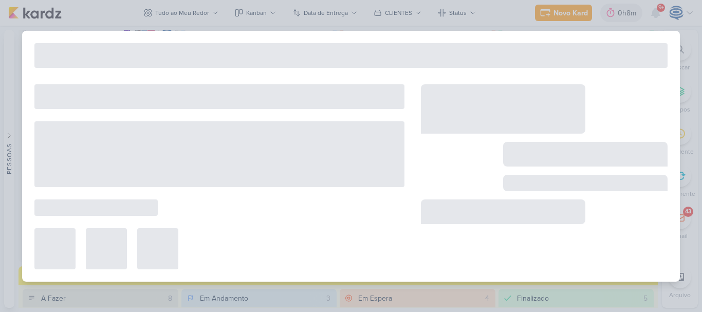
type input "7709121_MPD_REPORT_SEMANAL_17.09"
type input "16 de setembro de 2025 às 18:00"
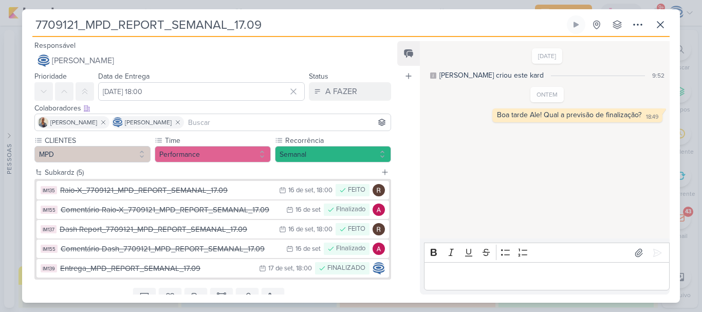
drag, startPoint x: 271, startPoint y: 30, endPoint x: 33, endPoint y: 18, distance: 237.6
click at [33, 18] on input "7709121_MPD_REPORT_SEMANAL_17.09" at bounding box center [298, 24] width 532 height 18
click at [339, 86] on div "A FAZER" at bounding box center [341, 91] width 32 height 12
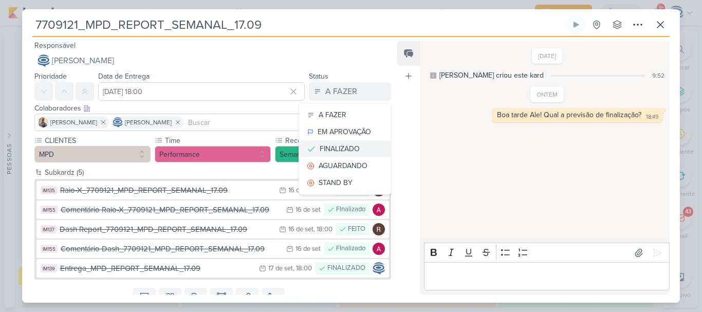
click at [334, 144] on div "FINALIZADO" at bounding box center [340, 148] width 40 height 11
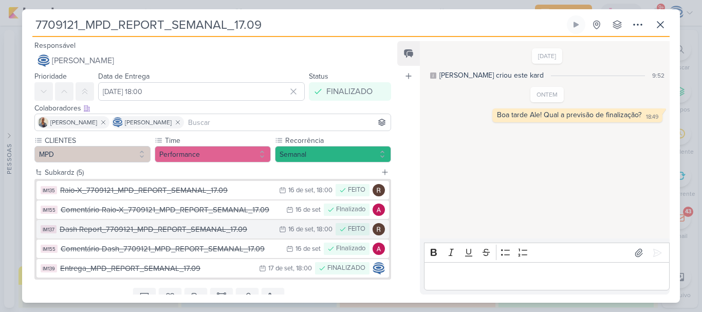
scroll to position [42, 0]
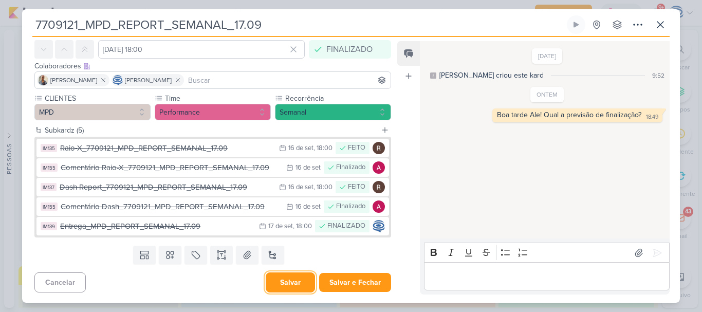
click at [276, 276] on button "Salvar" at bounding box center [290, 282] width 49 height 20
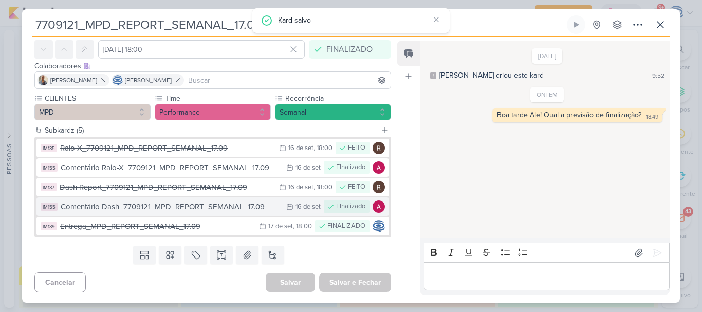
click at [171, 207] on div "Comentário Dash_7709121_MPD_REPORT_SEMANAL_17.09" at bounding box center [171, 207] width 220 height 12
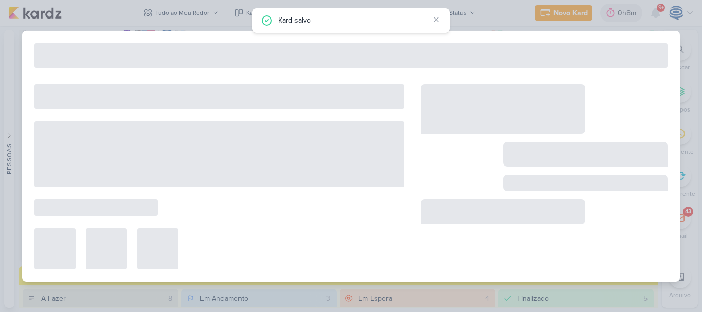
type input "Comentário Dash_7709121_MPD_REPORT_SEMANAL_17.09"
type input "16 de setembro de 2025 às 23:59"
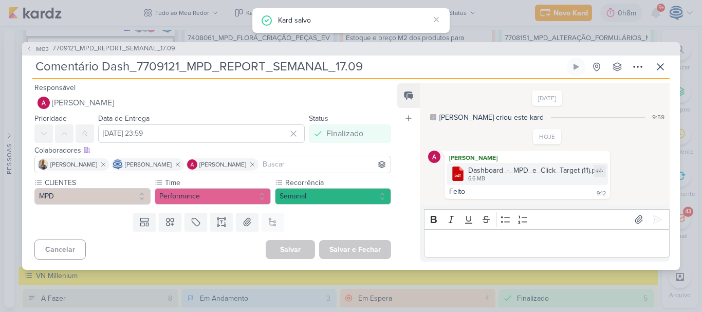
click at [521, 173] on div "Dashboard_-_MPD_e_Click_Target (11).pdf" at bounding box center [535, 170] width 134 height 11
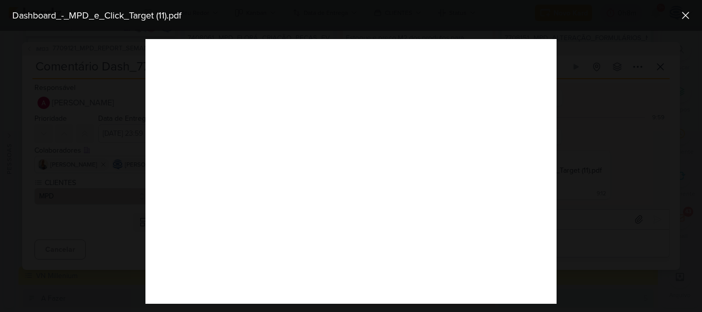
click at [604, 100] on div at bounding box center [351, 171] width 702 height 281
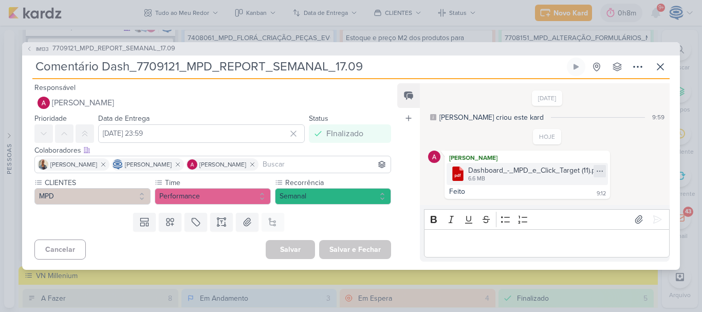
click at [602, 172] on icon at bounding box center [599, 171] width 8 height 8
click at [570, 208] on button "Baixar" at bounding box center [563, 205] width 83 height 15
click at [510, 175] on div "Dashboard_-_MPD_e_Click_Target (11).pdf" at bounding box center [535, 170] width 134 height 11
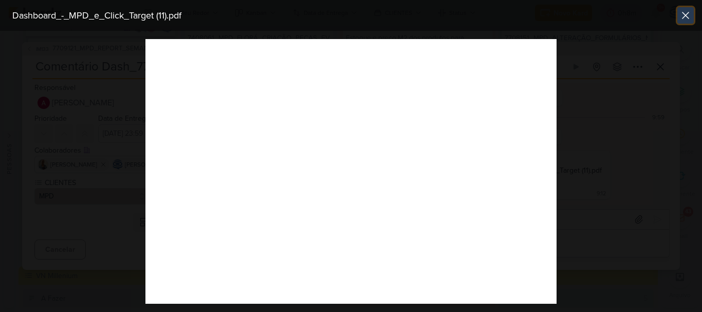
click at [688, 14] on icon at bounding box center [685, 15] width 12 height 12
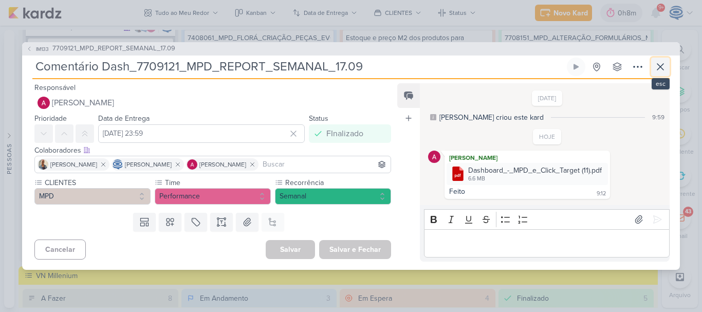
click at [659, 66] on icon at bounding box center [660, 67] width 6 height 6
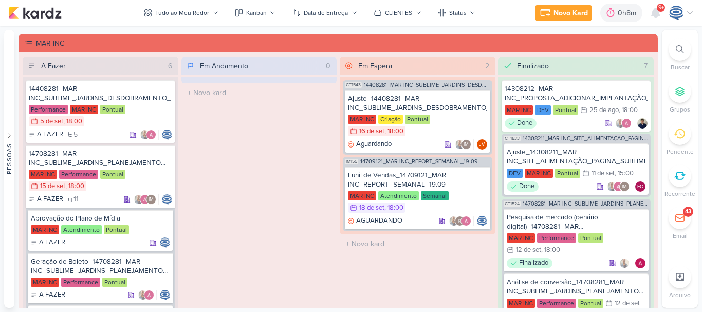
scroll to position [1492, 0]
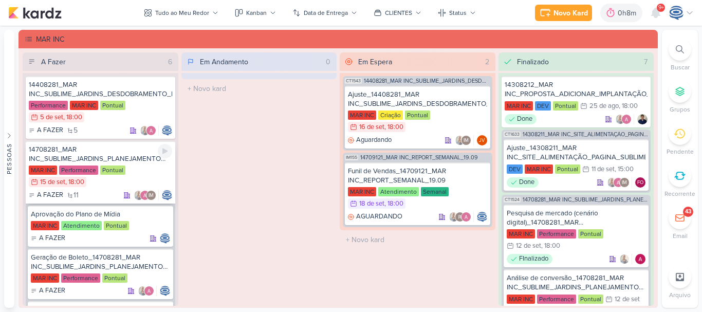
click at [98, 159] on div "14708281_MAR INC_SUBLIME_JARDINS_PLANEJAMENTO ESTRATÉGICO" at bounding box center [100, 154] width 143 height 18
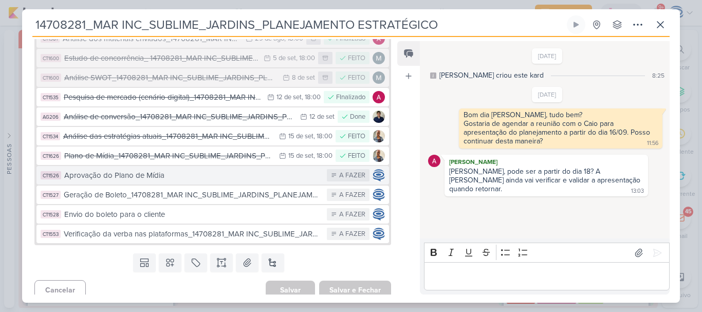
scroll to position [375, 0]
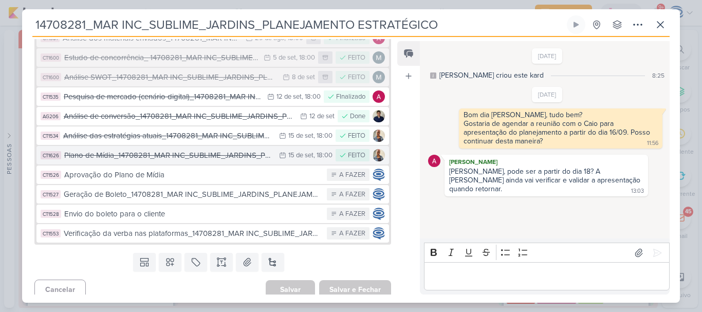
click at [148, 161] on div "Plano de Mídia_14708281_MAR INC_SUBLIME_JARDINS_PLANEJAMENTO ESTRATÉGICO" at bounding box center [169, 155] width 210 height 12
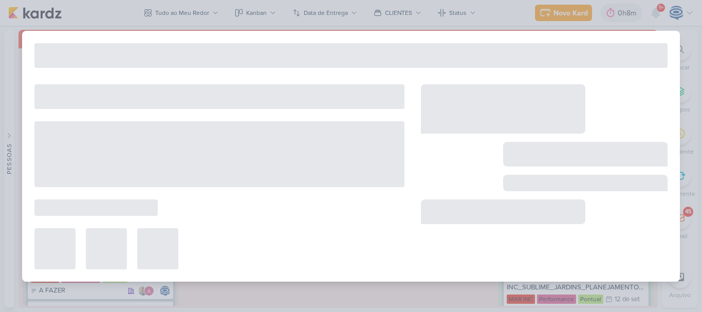
type input "Plano de Mídia_14708281_MAR INC_SUBLIME_JARDINS_PLANEJAMENTO ESTRATÉGICO"
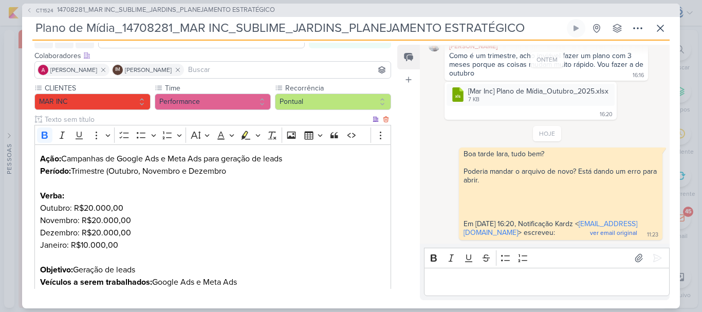
scroll to position [57, 0]
click at [636, 32] on icon at bounding box center [637, 28] width 12 height 12
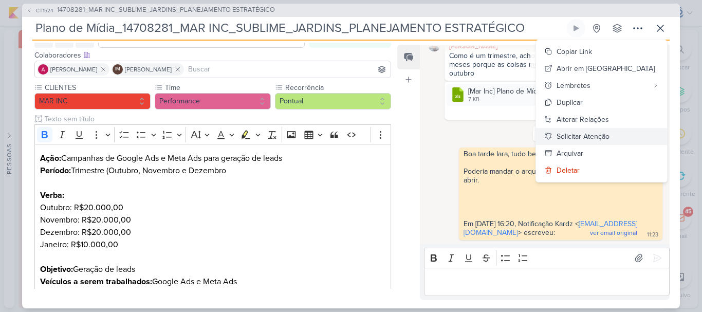
click at [609, 135] on div "Solicitar Atenção" at bounding box center [582, 136] width 53 height 11
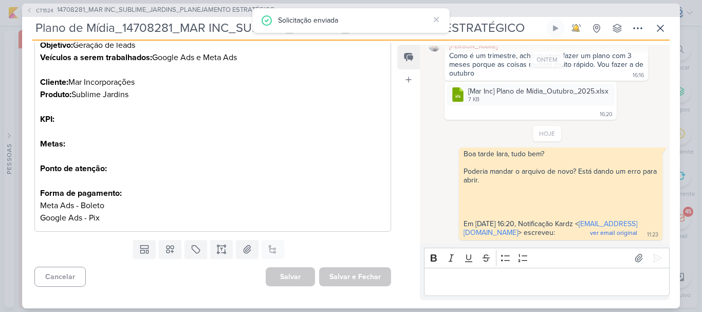
scroll to position [0, 0]
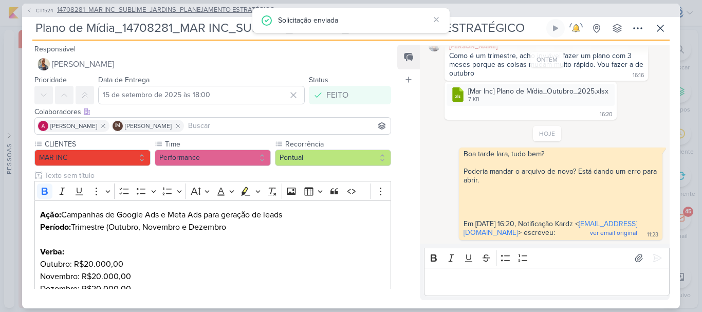
click at [183, 13] on span "14708281_MAR INC_SUBLIME_JARDINS_PLANEJAMENTO ESTRATÉGICO" at bounding box center [166, 10] width 218 height 10
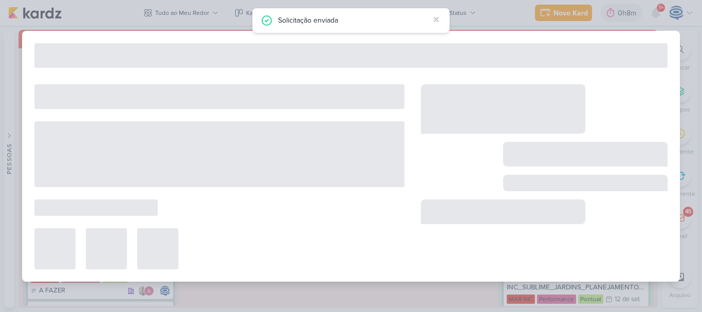
type input "14708281_MAR INC_SUBLIME_JARDINS_PLANEJAMENTO ESTRATÉGICO"
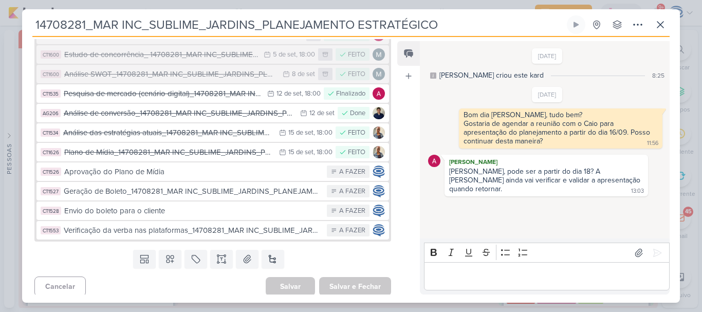
scroll to position [379, 0]
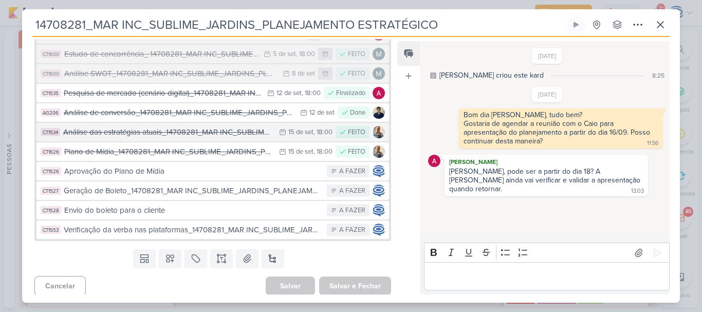
click at [202, 138] on div "Análise das estratégias atuais_14708281_MAR INC_SUBLIME_JARDINS_PLANEJAMENTO ES…" at bounding box center [168, 132] width 211 height 12
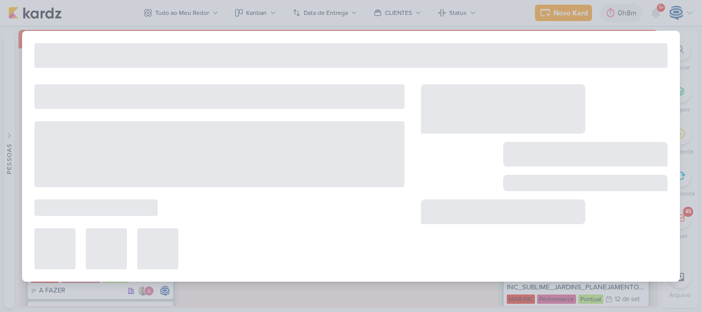
type input "Análise das estratégias atuais_14708281_MAR INC_SUBLIME_JARDINS_PLANEJAMENTO ES…"
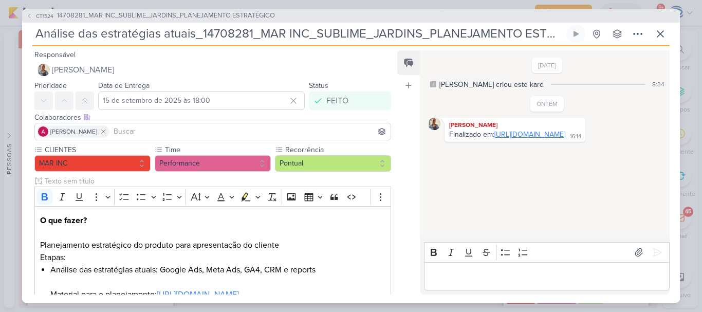
click at [494, 139] on link "https://www.canva.com/design/DAGxXJ0v-io/iSKSUrBc_xmQqqx9Lp7hDw/edit" at bounding box center [529, 134] width 71 height 9
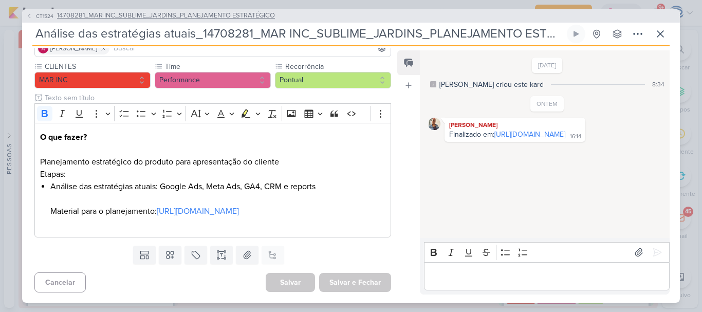
click at [170, 18] on span "14708281_MAR INC_SUBLIME_JARDINS_PLANEJAMENTO ESTRATÉGICO" at bounding box center [166, 16] width 218 height 10
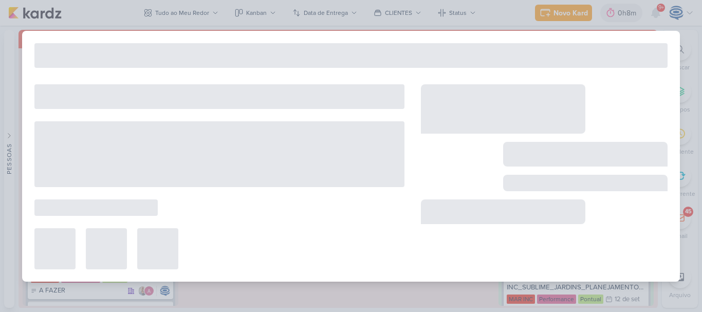
type input "14708281_MAR INC_SUBLIME_JARDINS_PLANEJAMENTO ESTRATÉGICO"
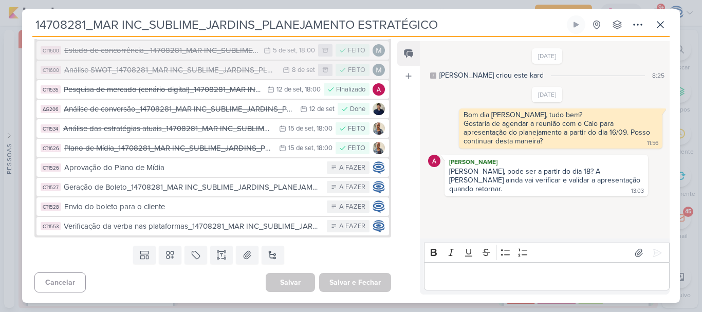
scroll to position [431, 0]
click at [266, 257] on button at bounding box center [272, 255] width 23 height 18
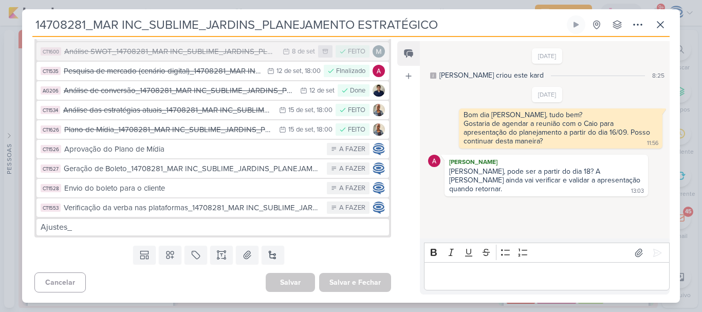
drag, startPoint x: 463, startPoint y: 24, endPoint x: 34, endPoint y: 20, distance: 428.9
click at [34, 20] on input "14708281_MAR INC_SUBLIME_JARDINS_PLANEJAMENTO ESTRATÉGICO" at bounding box center [298, 24] width 532 height 18
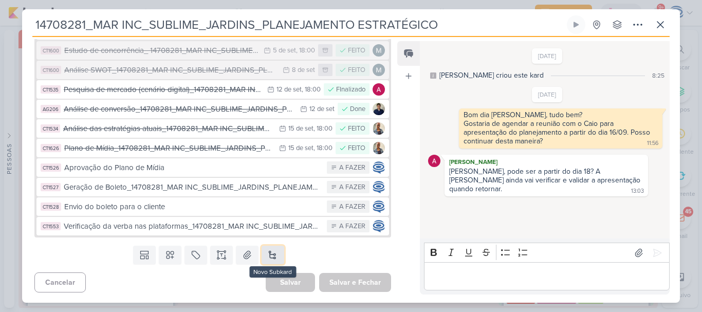
click at [261, 246] on button at bounding box center [272, 255] width 23 height 18
click at [0, 0] on input "Ajustes_" at bounding box center [0, 0] width 0 height 0
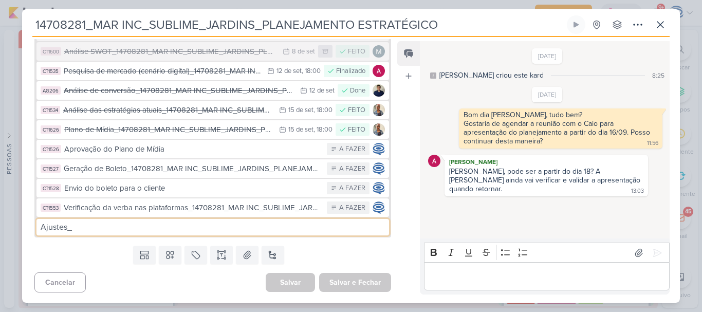
click at [221, 235] on input "Ajustes_" at bounding box center [212, 227] width 352 height 16
paste input "14708281_MAR INC_SUBLIME_JARDINS_PLANEJAMENTO ESTRATÉGICO"
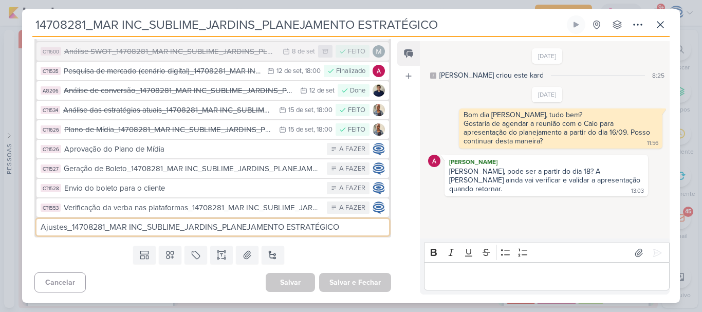
type input "Ajustes_14708281_MAR INC_SUBLIME_JARDINS_PLANEJAMENTO ESTRATÉGICO"
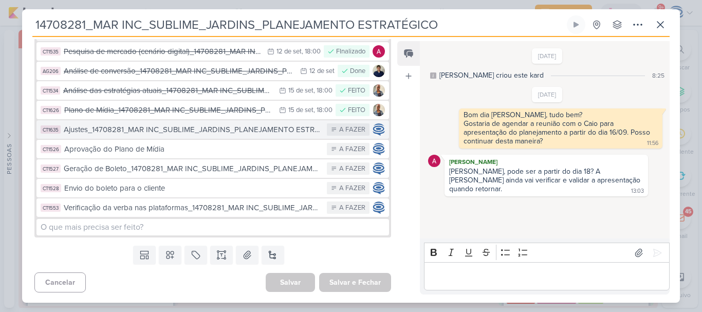
click at [241, 136] on div "Ajustes_14708281_MAR INC_SUBLIME_JARDINS_PLANEJAMENTO ESTRATÉGICO" at bounding box center [193, 130] width 258 height 12
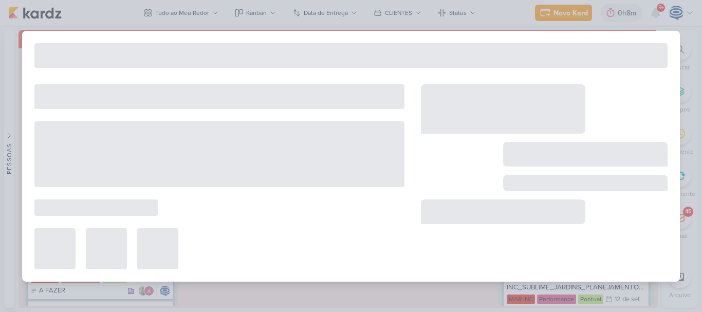
type input "Ajustes_14708281_MAR INC_SUBLIME_JARDINS_PLANEJAMENTO ESTRATÉGICO"
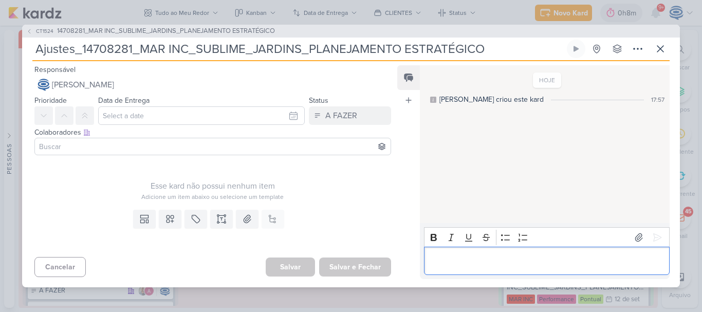
click at [436, 268] on div "Editor editing area: main" at bounding box center [547, 261] width 246 height 28
click at [212, 221] on button at bounding box center [221, 219] width 23 height 18
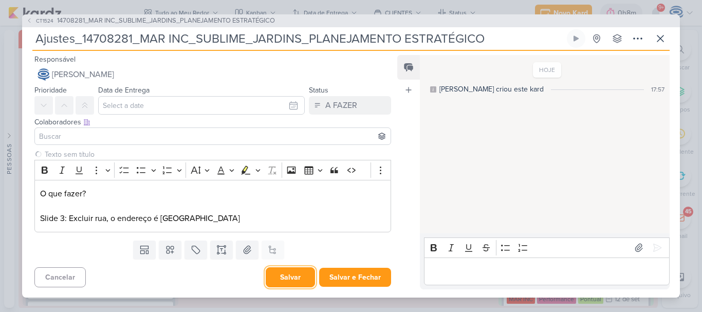
click at [302, 274] on button "Salvar" at bounding box center [290, 277] width 49 height 20
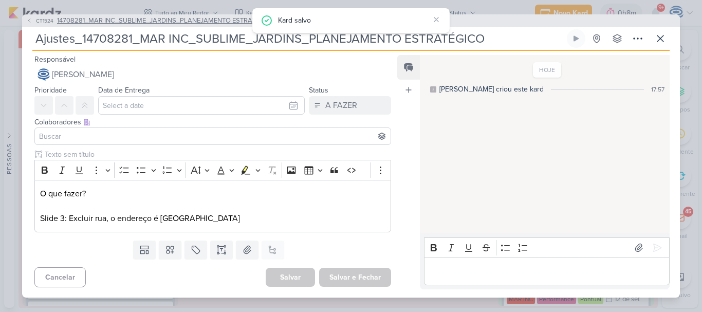
click at [148, 20] on span "14708281_MAR INC_SUBLIME_JARDINS_PLANEJAMENTO ESTRATÉGICO" at bounding box center [166, 21] width 218 height 10
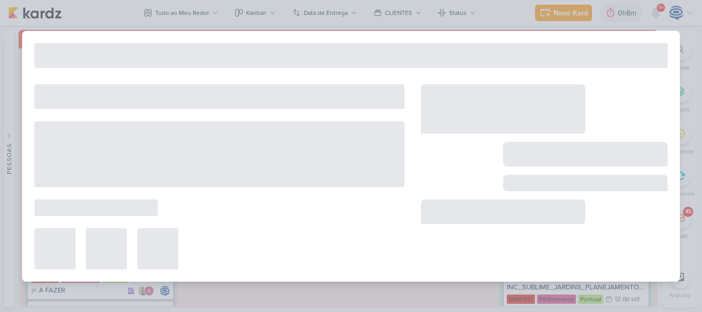
type input "14708281_MAR INC_SUBLIME_JARDINS_PLANEJAMENTO ESTRATÉGICO"
type input "15 de setembro de 2025 às 18:00"
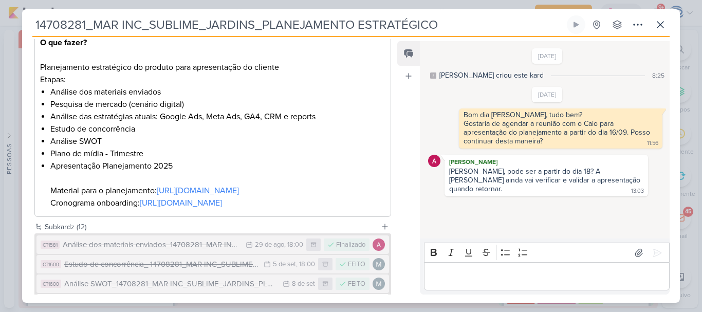
scroll to position [169, 0]
click at [157, 195] on link "https://docs.google.com/document/d/10JO5urRbNe8806dOBGlqURNTiZ4gHR09NCPqA5nr7vI…" at bounding box center [198, 190] width 82 height 10
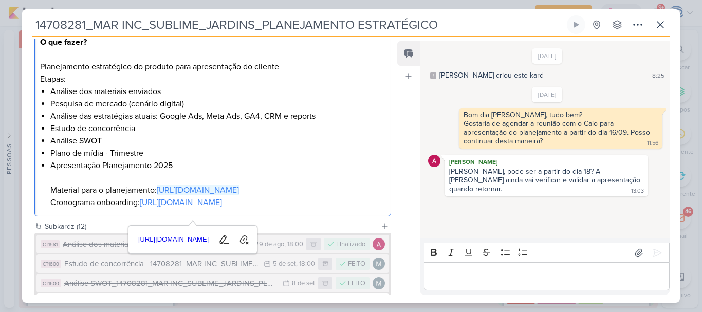
scroll to position [451, 0]
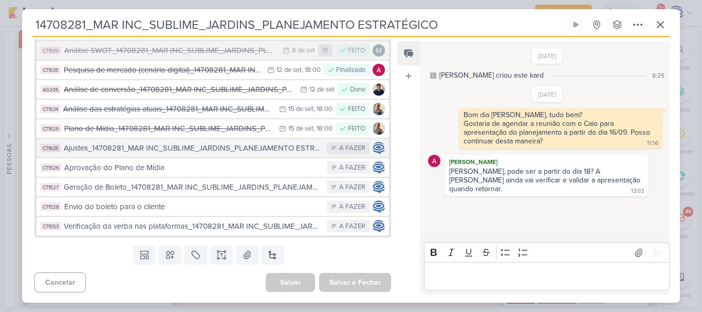
click at [163, 147] on div "Ajustes_14708281_MAR INC_SUBLIME_JARDINS_PLANEJAMENTO ESTRATÉGICO" at bounding box center [193, 148] width 258 height 12
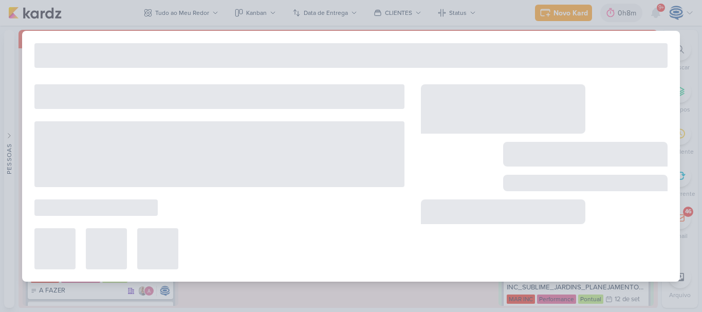
type input "Ajustes_14708281_MAR INC_SUBLIME_JARDINS_PLANEJAMENTO ESTRATÉGICO"
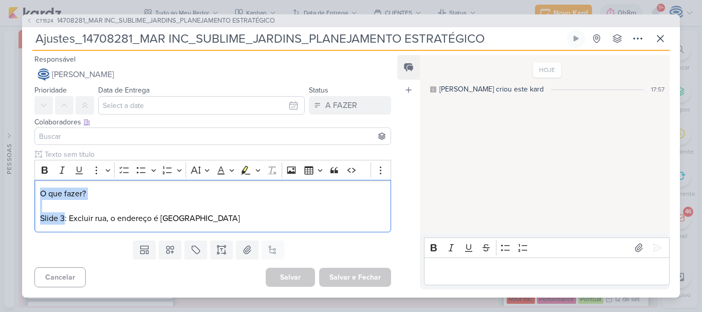
drag, startPoint x: 65, startPoint y: 217, endPoint x: 33, endPoint y: 192, distance: 40.6
click at [33, 192] on div "Clique para deixar o item visível somente à membros da sua organização Rich Tex…" at bounding box center [208, 192] width 373 height 87
click at [42, 170] on icon "Editor toolbar" at bounding box center [45, 169] width 6 height 7
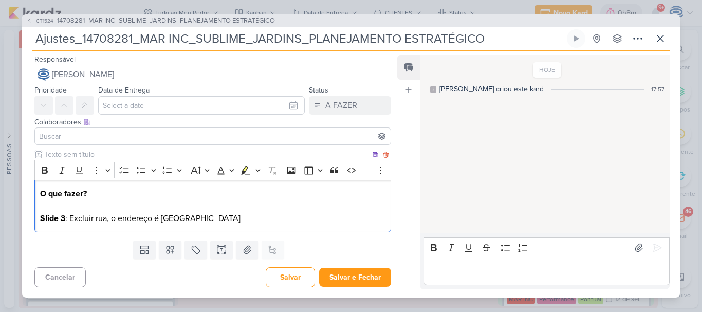
click at [69, 218] on p "O que fazer? Slide 3 : Excluir rua, o endereço é Alameda Itu" at bounding box center [212, 205] width 345 height 37
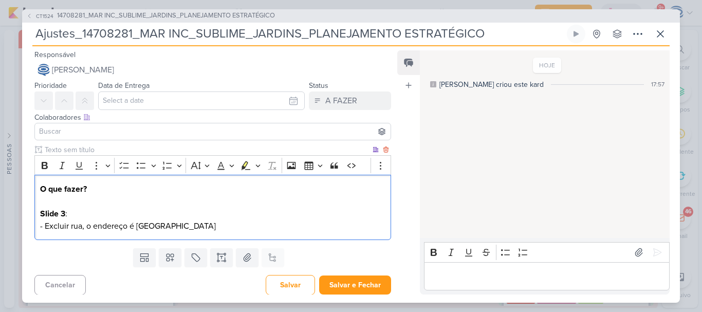
click at [191, 233] on div "O que fazer? Slide 3 : - Excluir rua, o endereço é Alameda Itu" at bounding box center [212, 207] width 356 height 65
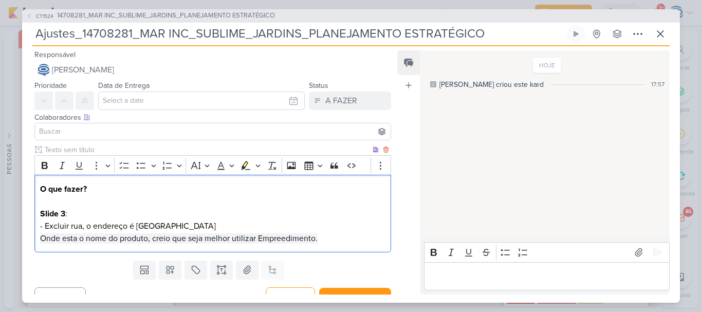
click at [41, 236] on span "Onde esta o nome do produto, creio que seja melhor utilizar Empreedimento." at bounding box center [178, 238] width 277 height 10
click at [36, 237] on div "O que fazer? Slide 3 : - Excluir rua, o endereço é Alameda Itu Onde esta o nome…" at bounding box center [212, 214] width 356 height 78
click at [331, 235] on p "O que fazer? Slide 3 : - Excluir rua, o endereço é Alameda Itu - Onde esta o no…" at bounding box center [212, 214] width 345 height 62
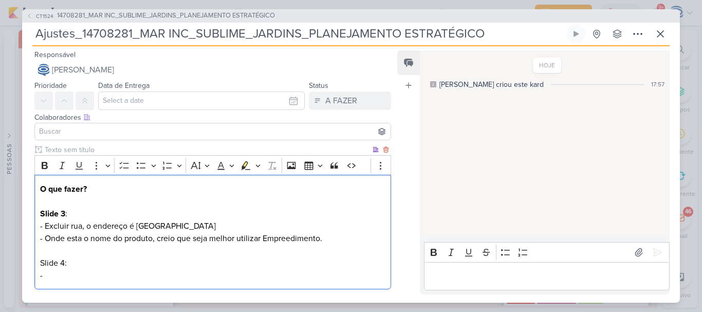
click at [137, 264] on p "O que fazer? Slide 3 : - Excluir rua, o endereço é Alameda Itu - Onde esta o no…" at bounding box center [212, 232] width 345 height 99
click at [43, 165] on icon "Editor toolbar" at bounding box center [45, 165] width 6 height 7
click at [65, 260] on strong "Slide 4:" at bounding box center [54, 263] width 28 height 10
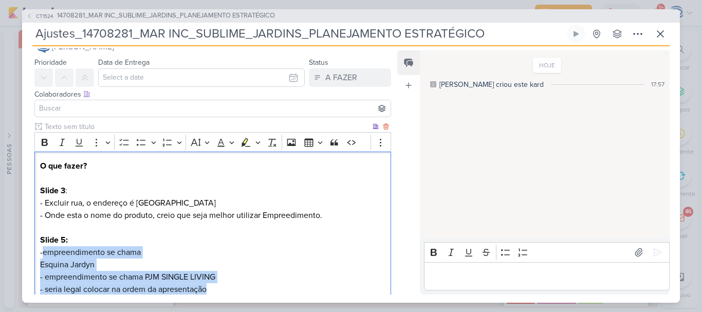
drag, startPoint x: 224, startPoint y: 288, endPoint x: 44, endPoint y: 250, distance: 184.8
click at [44, 250] on p "O que fazer? Slide 3 : - Excluir rua, o endereço é Alameda Itu - Onde esta o no…" at bounding box center [212, 228] width 345 height 136
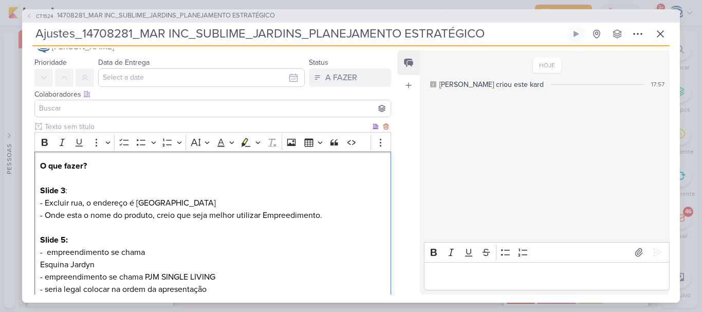
click at [50, 256] on p "O que fazer? Slide 3 : - Excluir rua, o endereço é Alameda Itu - Onde esta o no…" at bounding box center [212, 228] width 345 height 136
click at [38, 260] on div "O que fazer? Slide 3 : - Excluir rua, o endereço é Alameda Itu - Onde esta o no…" at bounding box center [212, 228] width 356 height 152
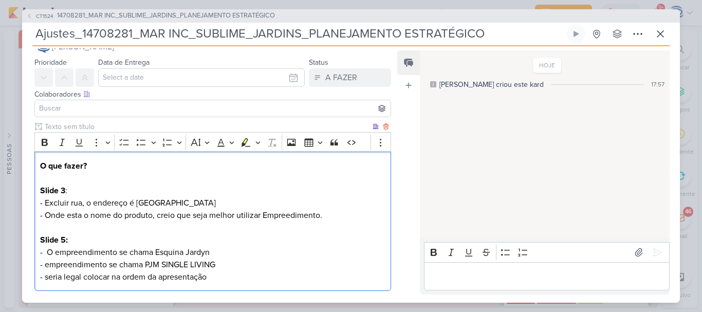
click at [48, 265] on p "O que fazer? Slide 3 : - Excluir rua, o endereço é Alameda Itu - Onde esta o no…" at bounding box center [212, 221] width 345 height 123
click at [48, 278] on p "O que fazer? Slide 3 : - Excluir rua, o endereço é Alameda Itu - Onde esta o no…" at bounding box center [212, 221] width 345 height 123
click at [230, 277] on p "O que fazer? Slide 3 : - Excluir rua, o endereço é Alameda Itu - Onde esta o no…" at bounding box center [212, 221] width 345 height 123
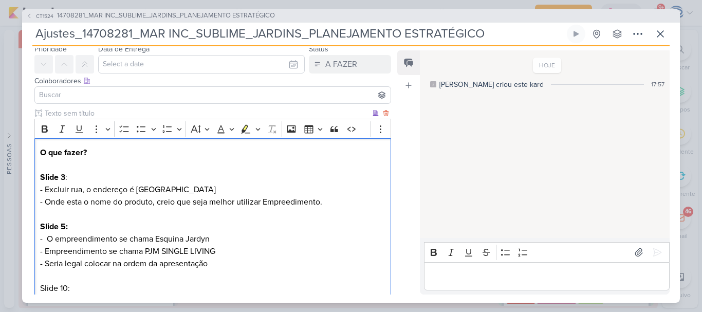
scroll to position [49, 0]
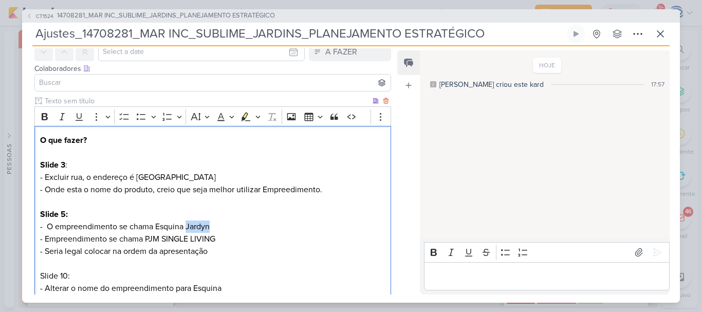
drag, startPoint x: 216, startPoint y: 227, endPoint x: 187, endPoint y: 230, distance: 28.9
click at [187, 230] on p "O que fazer? Slide 3 : - Excluir rua, o endereço é Alameda Itu - Onde esta o no…" at bounding box center [212, 214] width 345 height 160
copy p "Jardyn"
click at [238, 288] on p "O que fazer? Slide 3 : - Excluir rua, o endereço é Alameda Itu - Onde esta o no…" at bounding box center [212, 214] width 345 height 160
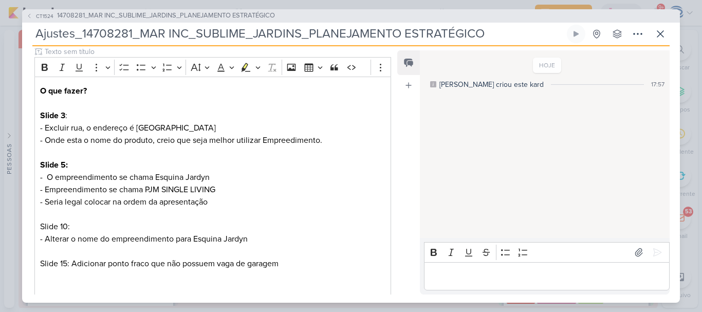
scroll to position [0, 0]
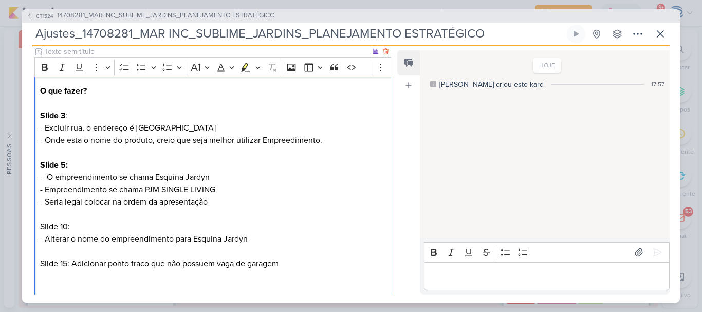
click at [294, 142] on p "O que fazer? Slide 3 : - Excluir rua, o endereço é Alameda Itu - Onde esta o no…" at bounding box center [212, 165] width 345 height 160
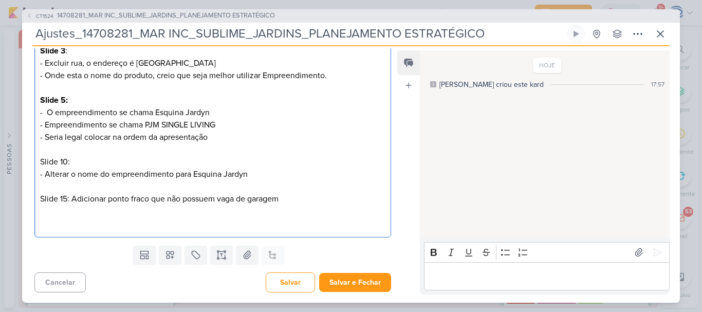
drag, startPoint x: 80, startPoint y: 165, endPoint x: 33, endPoint y: 164, distance: 46.2
click at [33, 164] on div "Clique para deixar o item visível somente à membros da sua organização Rich Tex…" at bounding box center [208, 112] width 373 height 260
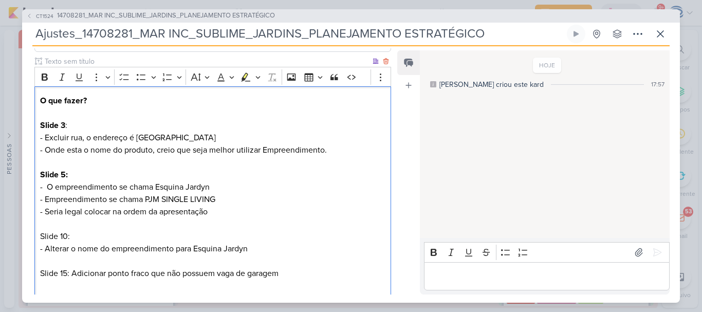
scroll to position [88, 0]
click at [44, 77] on icon "Editor toolbar" at bounding box center [45, 77] width 10 height 10
drag, startPoint x: 69, startPoint y: 274, endPoint x: 34, endPoint y: 272, distance: 35.5
click at [34, 272] on div "Clique para deixar o item visível somente à membros da sua organização Rich Tex…" at bounding box center [208, 187] width 373 height 260
click at [44, 74] on icon "Editor toolbar" at bounding box center [45, 77] width 6 height 7
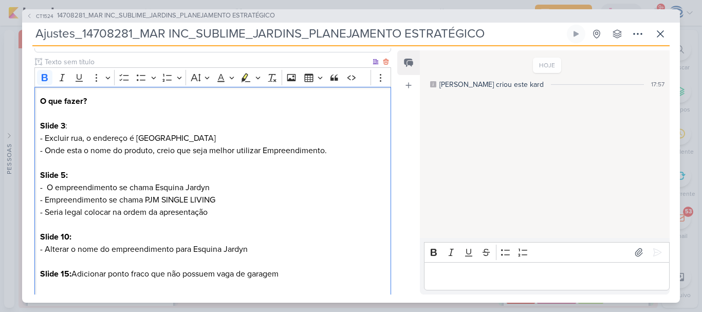
click at [74, 270] on p "Slide 15: Adicionar ponto fraco que não possuem vaga de garagem" at bounding box center [212, 286] width 345 height 37
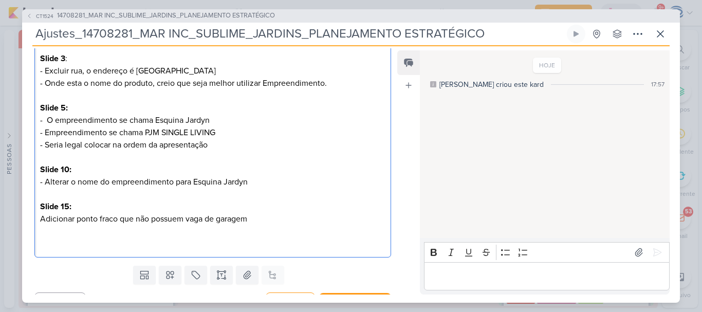
scroll to position [175, 0]
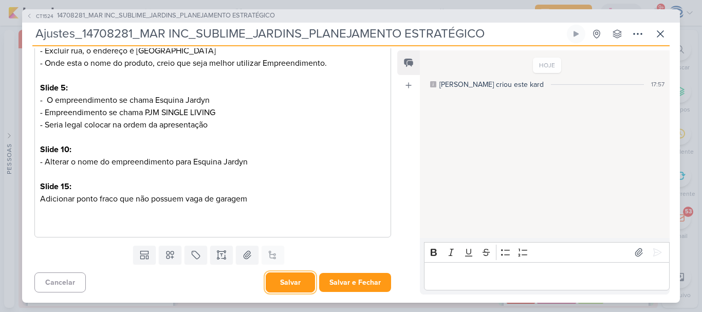
click at [281, 281] on button "Salvar" at bounding box center [290, 282] width 49 height 20
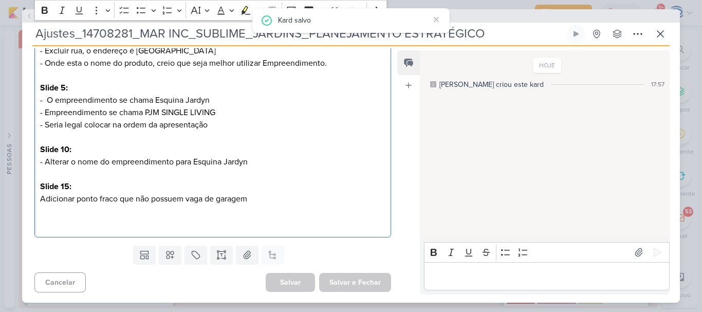
click at [254, 208] on p "Adicionar ponto fraco que não possuem vaga de garagem" at bounding box center [212, 211] width 345 height 37
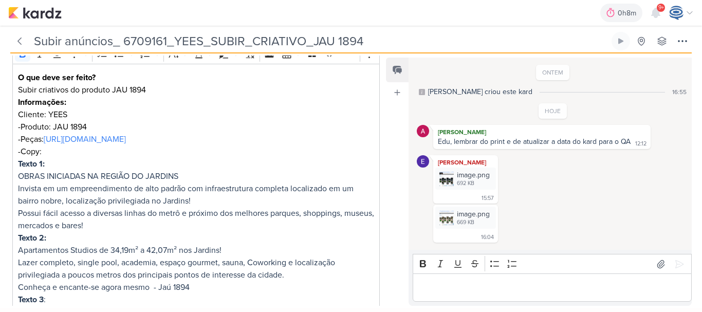
scroll to position [185, 0]
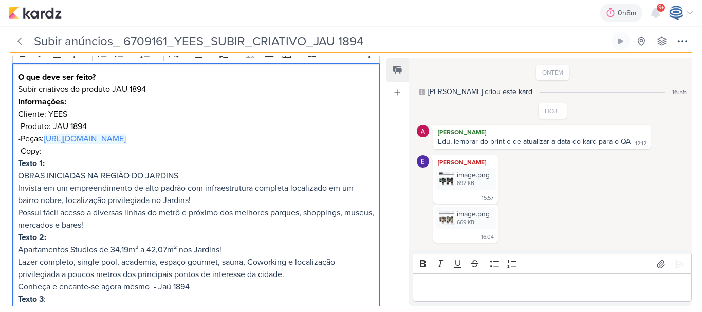
click at [116, 144] on p "-Peças: https://drive.google.com/drive/folders/1rsH7mejd4xiWZQ24wo--QcGvTnki1BSw" at bounding box center [196, 139] width 356 height 12
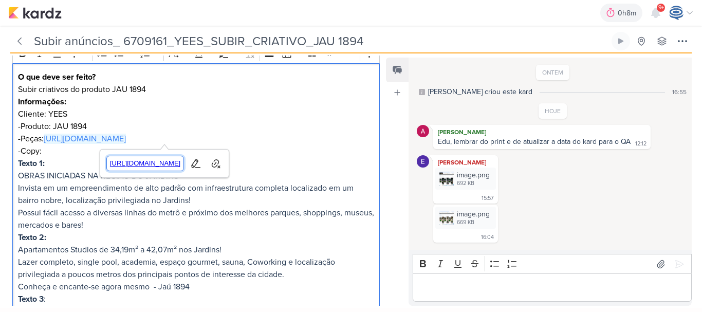
click at [184, 160] on span "https://drive.google.com/drive/folders/1rsH7mejd4xiWZQ24wo--QcGvTnki1BSw" at bounding box center [145, 163] width 77 height 12
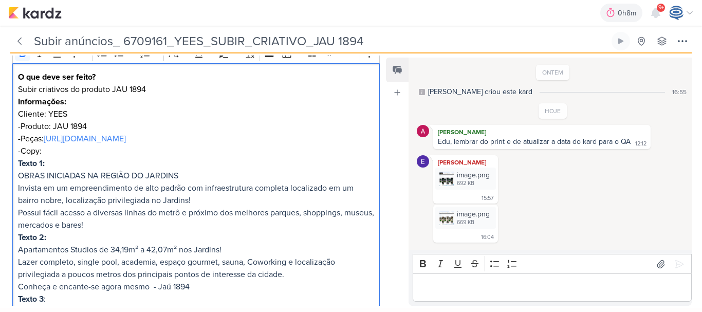
click at [190, 237] on p "Texto 2:" at bounding box center [196, 237] width 356 height 12
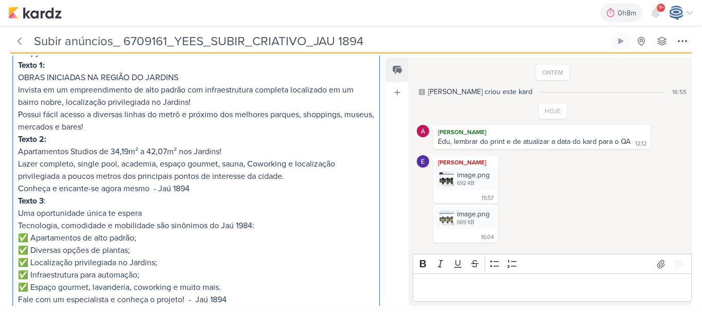
scroll to position [347, 0]
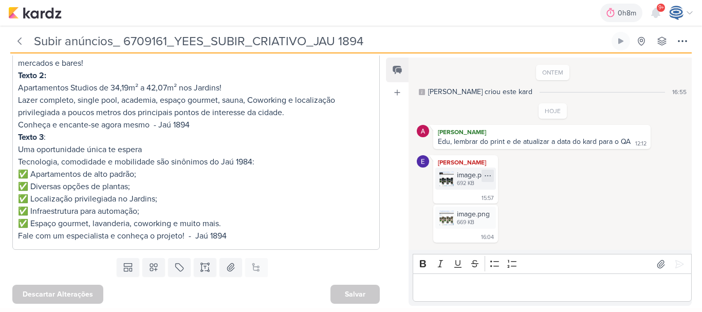
click at [490, 178] on icon at bounding box center [487, 176] width 8 height 8
click at [458, 208] on button "Baixar" at bounding box center [452, 209] width 83 height 15
click at [490, 213] on icon at bounding box center [487, 215] width 8 height 8
click at [460, 253] on button "Baixar" at bounding box center [452, 248] width 83 height 15
click at [447, 184] on img at bounding box center [446, 179] width 14 height 14
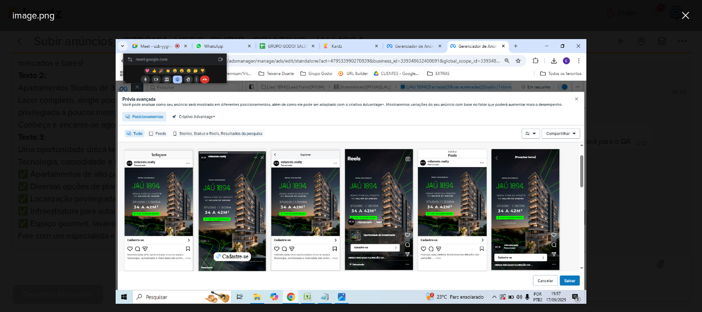
click at [613, 43] on div at bounding box center [351, 171] width 702 height 281
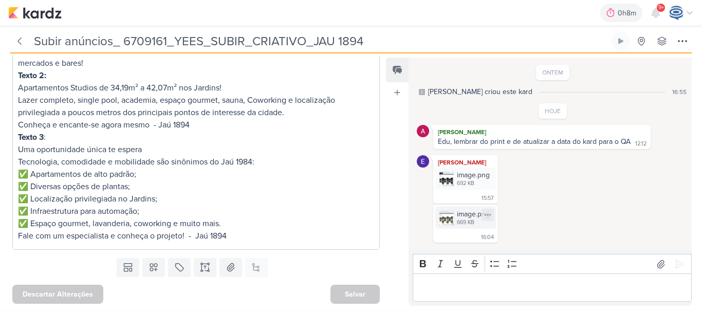
click at [452, 222] on img at bounding box center [446, 218] width 14 height 14
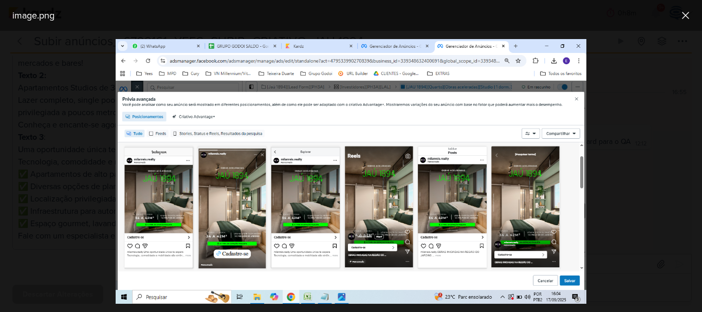
click at [371, 33] on div at bounding box center [351, 171] width 702 height 281
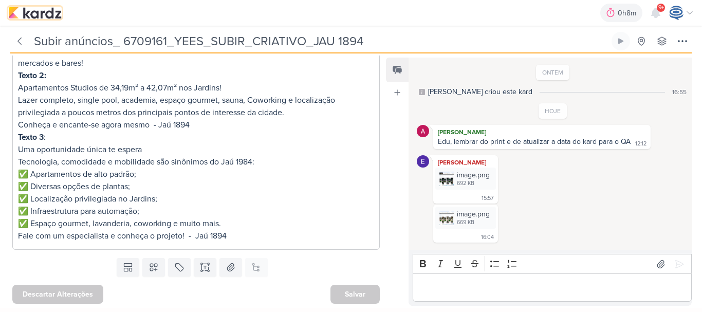
click at [43, 14] on img at bounding box center [34, 13] width 53 height 12
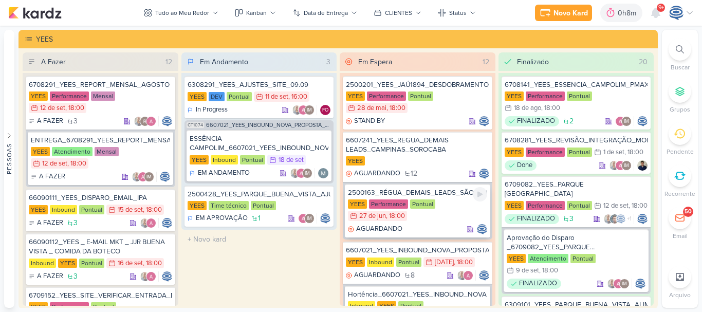
click at [447, 206] on div "YEES Performance Pontual 27/6 [DATE] 18:00" at bounding box center [417, 210] width 139 height 23
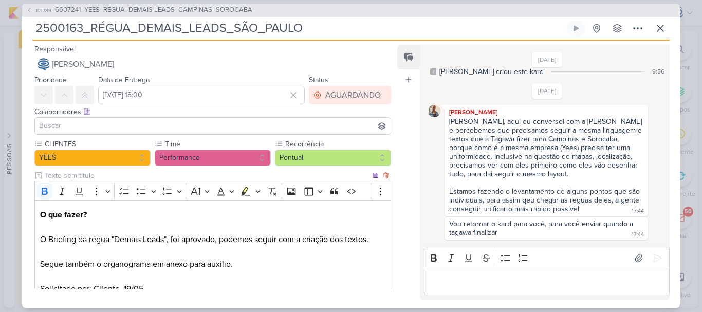
scroll to position [131, 0]
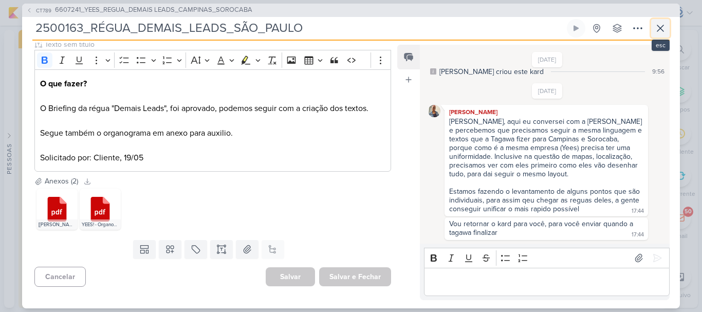
click at [657, 28] on icon at bounding box center [660, 28] width 12 height 12
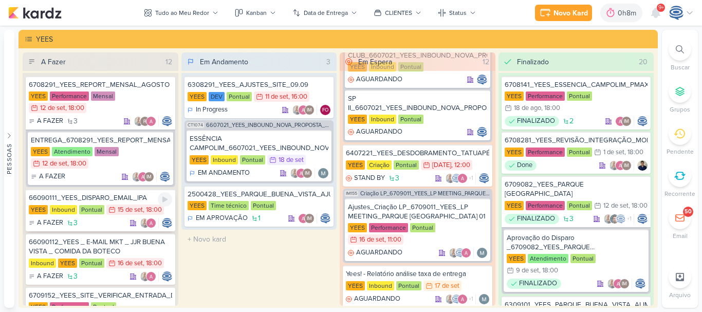
scroll to position [718, 0]
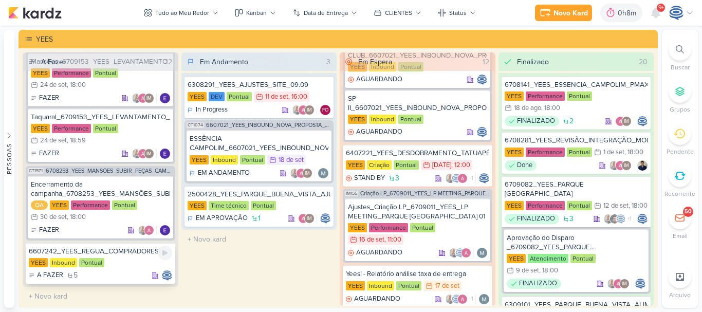
click at [106, 253] on div "6607242_YEES_REGUA_COMPRADORES_CAMPINAS_SOROCABA" at bounding box center [100, 251] width 143 height 9
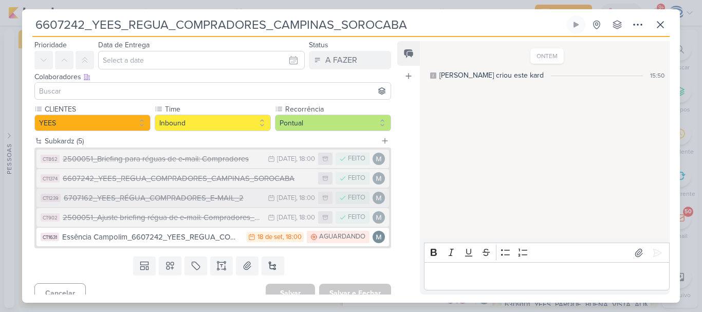
scroll to position [42, 0]
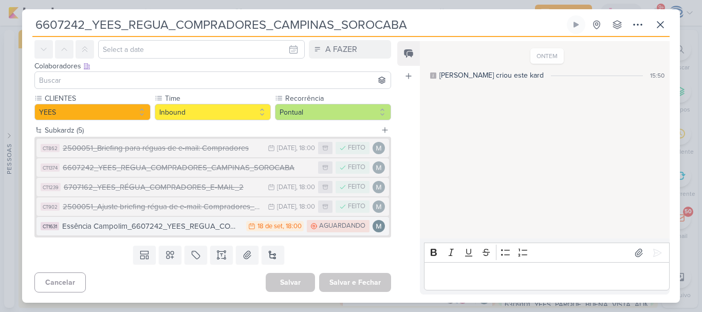
click at [216, 229] on div "Essência Campolim_6607242_YEES_REGUA_COMPRADORES_CAMPINAS_SOROCABA" at bounding box center [151, 226] width 179 height 12
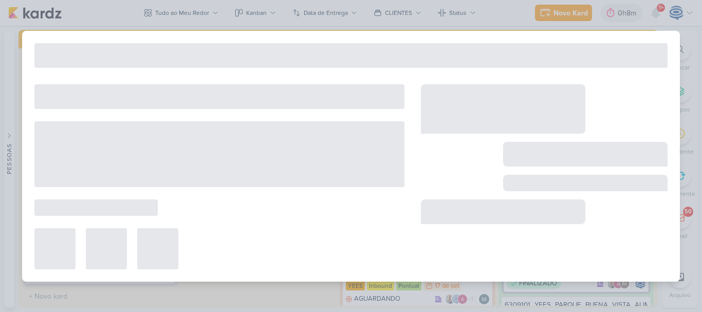
type input "Essência Campolim_6607242_YEES_REGUA_COMPRADORES_CAMPINAS_SOROCABA"
type input "18 de setembro de 2025 às 18:00"
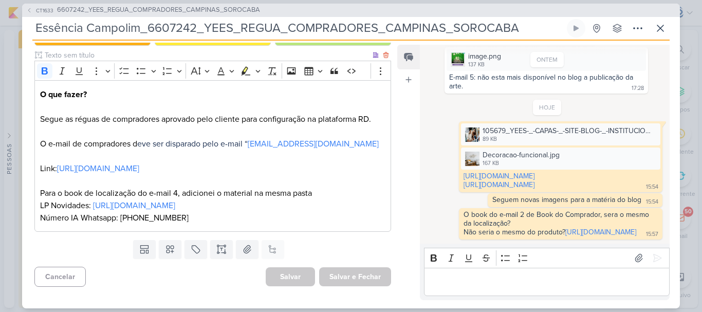
scroll to position [124, 0]
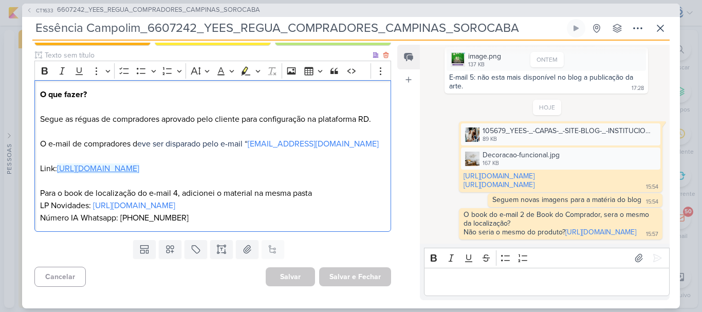
click at [139, 163] on link "[URL][DOMAIN_NAME]" at bounding box center [98, 168] width 82 height 10
click at [260, 224] on p "O que fazer? Segue as réguas de compradores aprovado pelo cliente para configur…" at bounding box center [212, 156] width 345 height 136
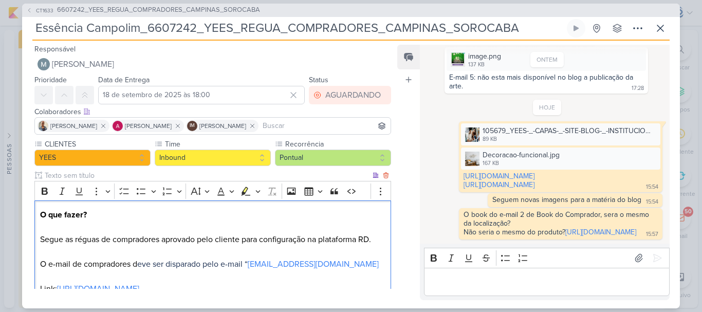
scroll to position [133, 0]
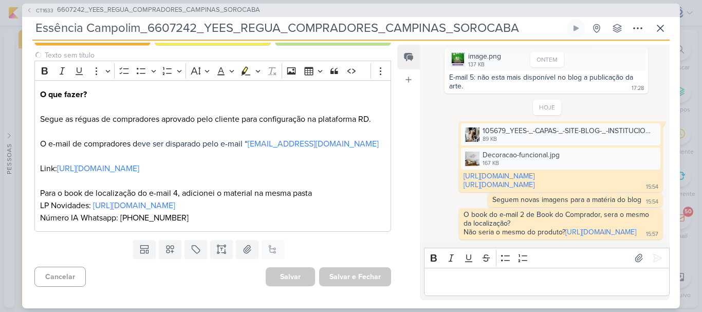
click at [415, 231] on div "Feed Atrelar email Solte o email para atrelar ao kard" at bounding box center [408, 172] width 23 height 255
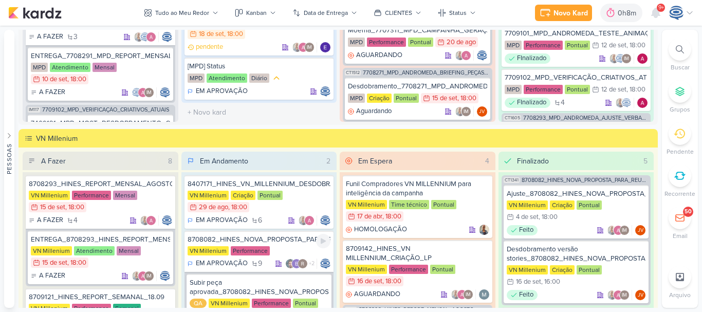
scroll to position [1112, 0]
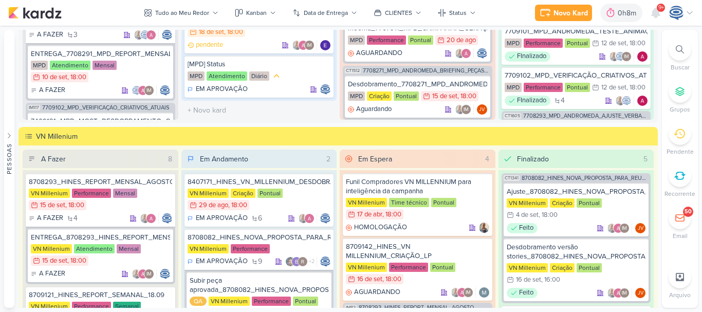
click at [466, 140] on div "VN Millenium" at bounding box center [345, 136] width 618 height 11
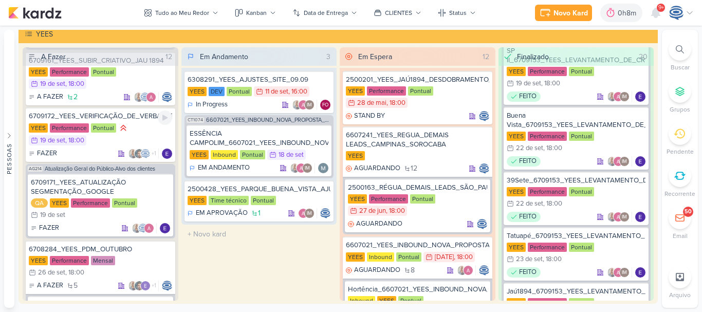
scroll to position [342, 0]
click at [103, 149] on div "FAZER +1" at bounding box center [100, 153] width 143 height 10
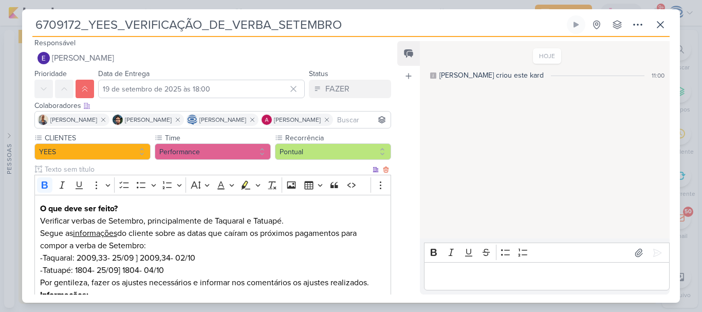
scroll to position [0, 0]
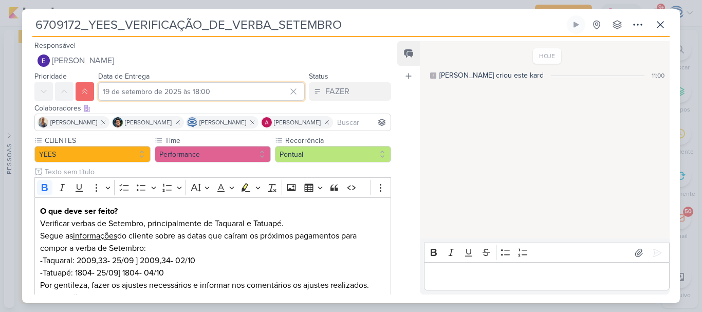
click at [109, 93] on input "19 de setembro de 2025 às 18:00" at bounding box center [201, 91] width 206 height 18
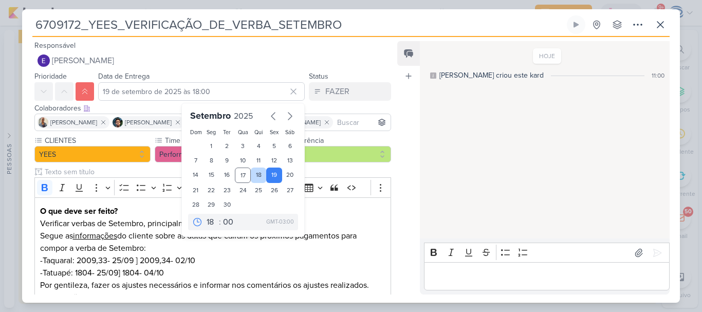
click at [256, 178] on div "18" at bounding box center [259, 174] width 16 height 15
type input "18 de setembro de 2025 às 18:00"
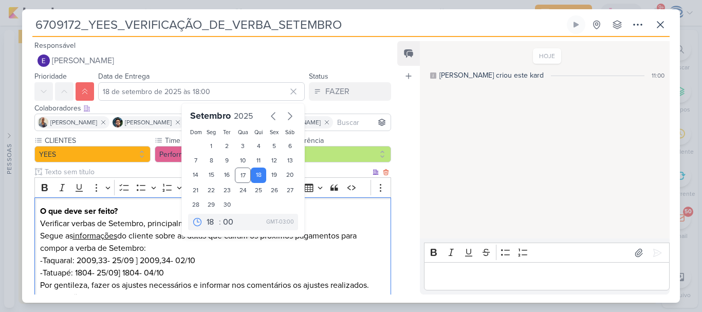
click at [311, 239] on p "Segue as informações do cliente sobre as datas que caíram os próximos pagamento…" at bounding box center [212, 242] width 345 height 25
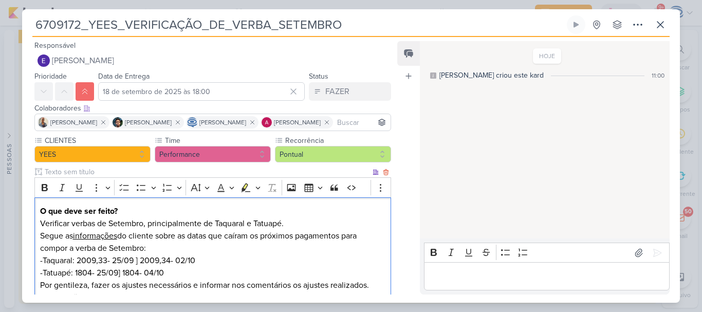
scroll to position [86, 0]
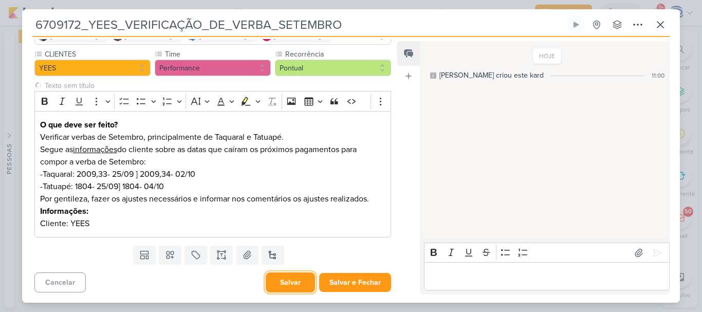
click at [280, 283] on button "Salvar" at bounding box center [290, 282] width 49 height 20
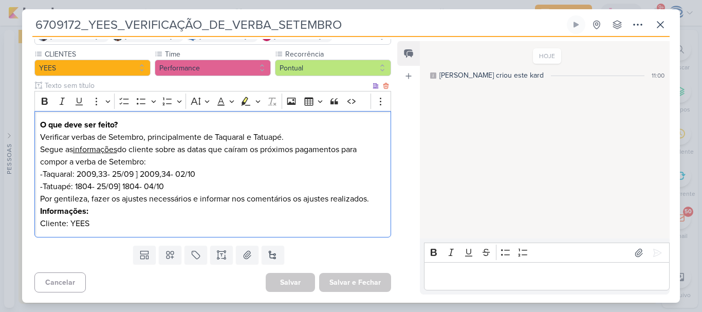
click at [76, 170] on p "-Taquaral: 2009,33- 25/09 ] 2009,34- 02/10" at bounding box center [212, 174] width 345 height 12
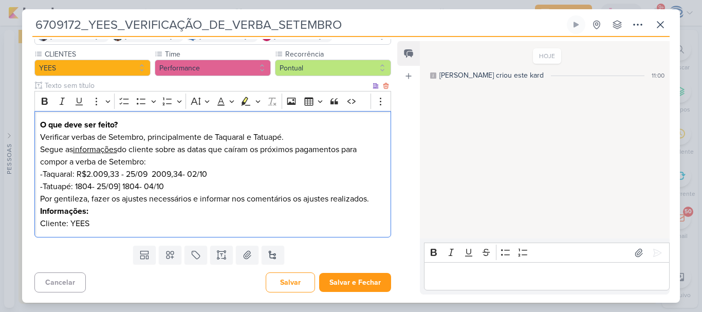
click at [77, 173] on p "-Taquaral: R$2.009,33 - 25/09 2009,34- 02/10" at bounding box center [212, 174] width 345 height 12
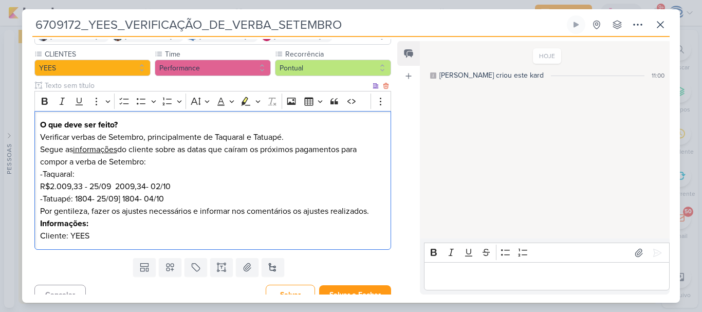
click at [116, 187] on p "-Taquaral: R$2.009,33 - 25/09 2009,34- 02/10" at bounding box center [212, 180] width 345 height 25
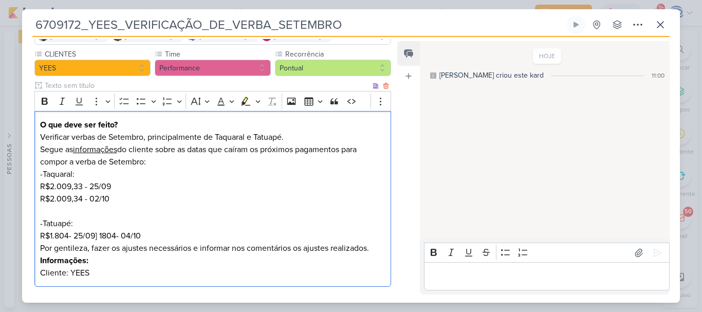
click at [71, 236] on p "-Tatuapé: R$1.804- 25/09] 1804- 04/10" at bounding box center [212, 229] width 345 height 25
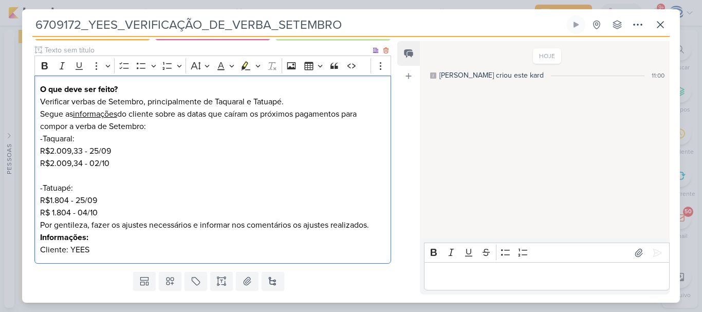
scroll to position [130, 0]
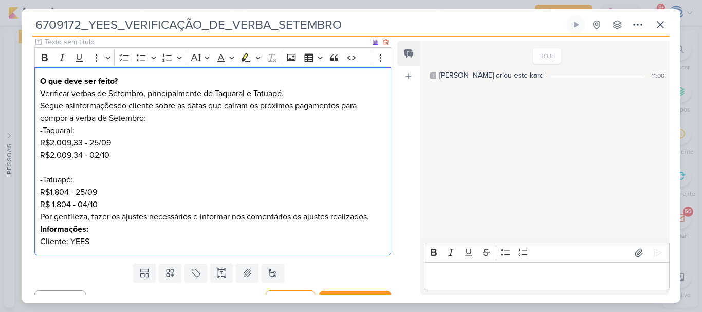
click at [111, 205] on p "-Tatuapé: R$1.804 - 25/09 R$ 1.804 - 04/10" at bounding box center [212, 192] width 345 height 37
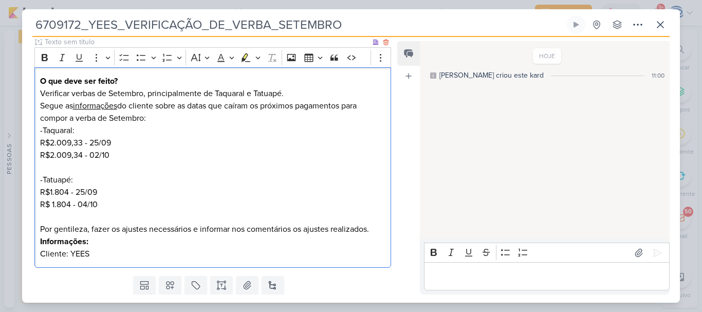
click at [375, 223] on p "Por gentileza, fazer os ajustes necessários e informar nos comentários os ajust…" at bounding box center [212, 229] width 345 height 12
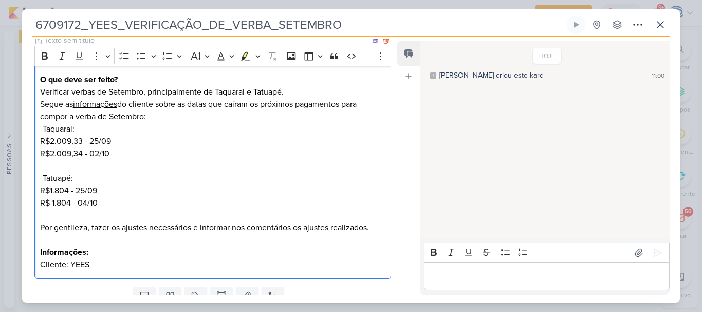
scroll to position [133, 0]
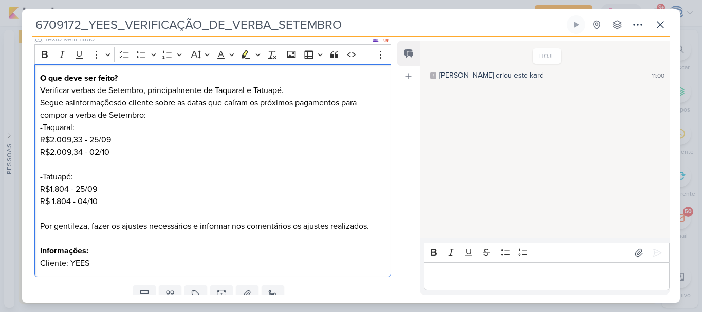
drag, startPoint x: 53, startPoint y: 104, endPoint x: 231, endPoint y: 112, distance: 177.9
click at [231, 112] on p "Segue as informações do cliente sobre as datas que caíram os próximos pagamento…" at bounding box center [212, 109] width 345 height 25
click at [254, 103] on p "Segue as informações do cliente sobre as datas que caíram os próximos pagamento…" at bounding box center [212, 109] width 345 height 25
click at [173, 116] on p "Segue as informações do cliente sobre as datas que caíram os próximos pagamento…" at bounding box center [212, 109] width 345 height 25
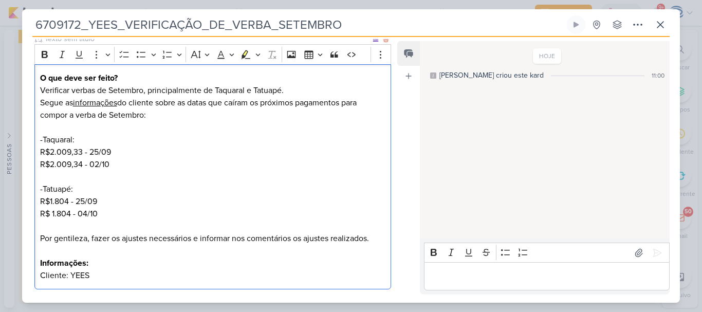
click at [144, 115] on p "Segue as informações do cliente sobre as datas que caíram os próximos pagamento…" at bounding box center [212, 109] width 345 height 25
click at [63, 103] on p "Segue as informações do cliente sobre as datas que caíram os próximos pagamento…" at bounding box center [212, 109] width 345 height 25
click at [152, 116] on p "Seguem as informações do cliente sobre as datas que caíram os próximos pagament…" at bounding box center [212, 109] width 345 height 25
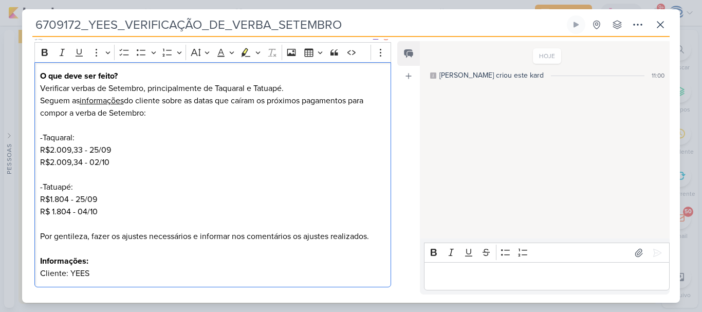
scroll to position [185, 0]
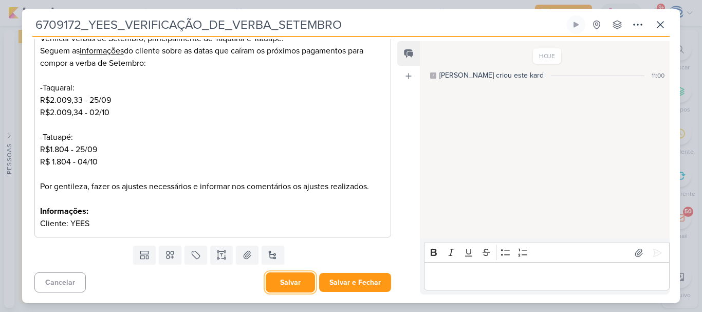
click at [293, 279] on button "Salvar" at bounding box center [290, 282] width 49 height 20
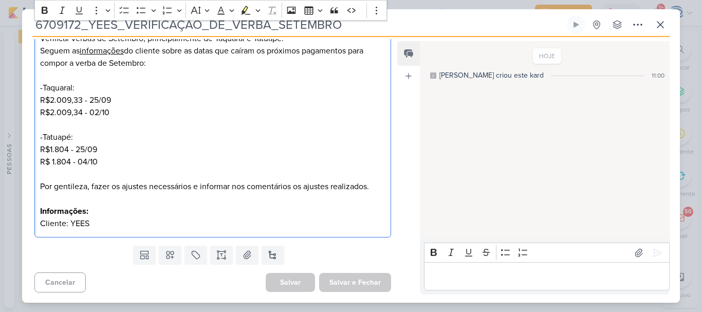
click at [136, 229] on p "Cliente: YEES" at bounding box center [212, 223] width 345 height 12
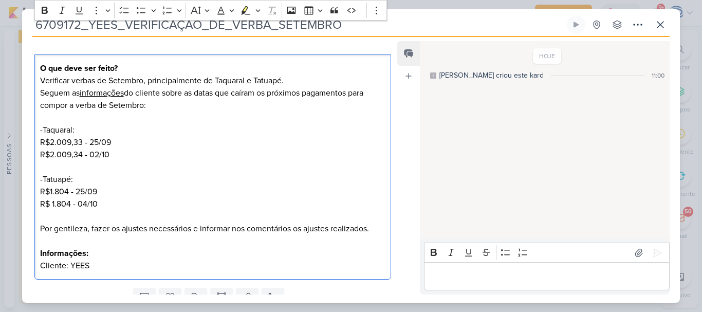
scroll to position [151, 0]
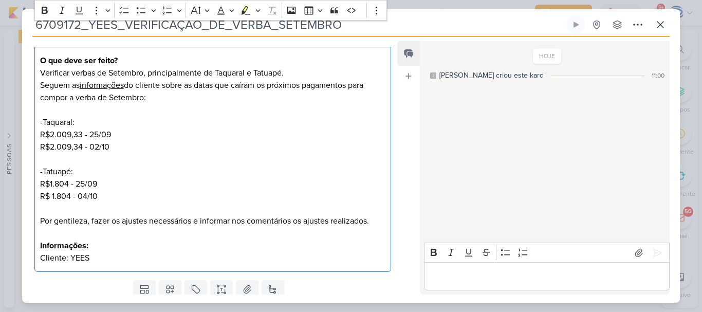
click at [136, 60] on p "O que deve ser feito?" at bounding box center [212, 60] width 345 height 12
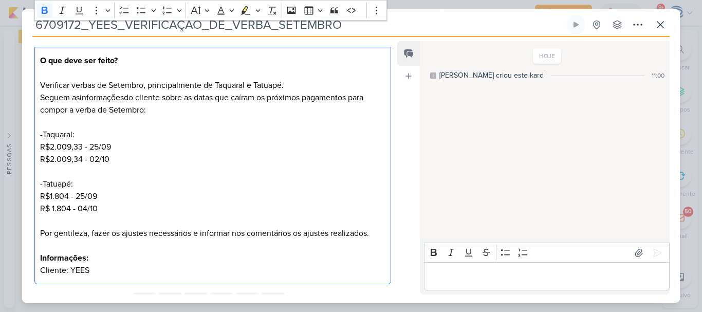
click at [195, 235] on p "Por gentileza, fazer os ajustes necessários e informar nos comentários os ajust…" at bounding box center [212, 233] width 345 height 12
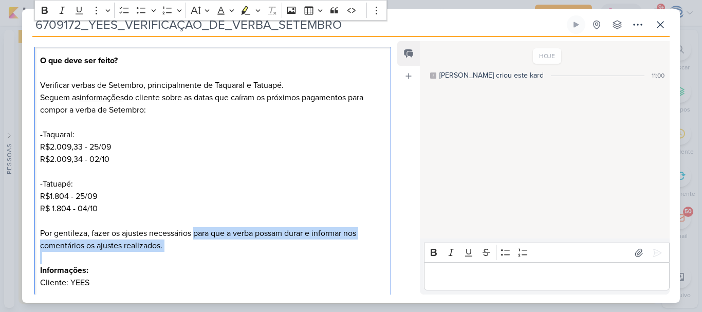
drag, startPoint x: 195, startPoint y: 235, endPoint x: 254, endPoint y: 253, distance: 62.1
click at [254, 253] on div "O que deve ser feito? Verificar verbas de Setembro, principalmente de [GEOGRAPH…" at bounding box center [212, 172] width 356 height 250
click at [254, 253] on p "Editor editing area: main" at bounding box center [212, 258] width 345 height 12
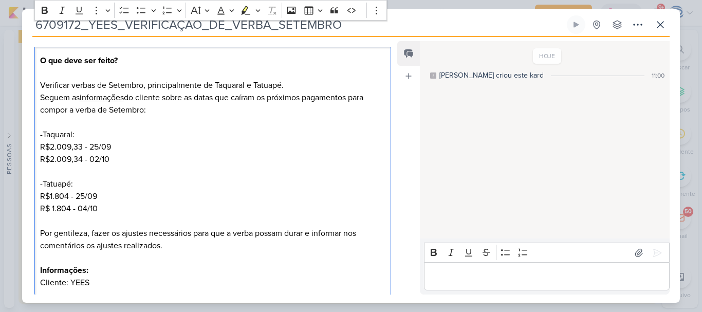
scroll to position [170, 0]
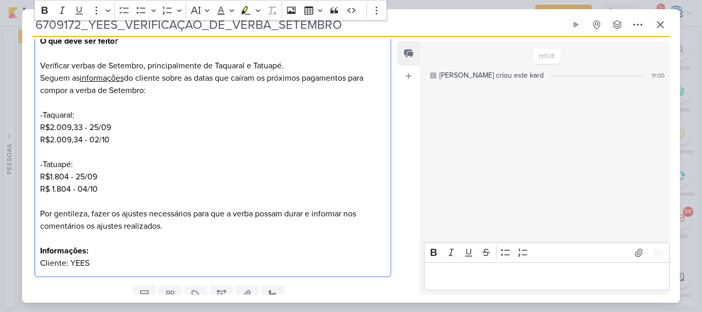
click at [308, 216] on p "Por gentileza, fazer os ajustes necessários para que a verba possam durar e inf…" at bounding box center [212, 220] width 345 height 25
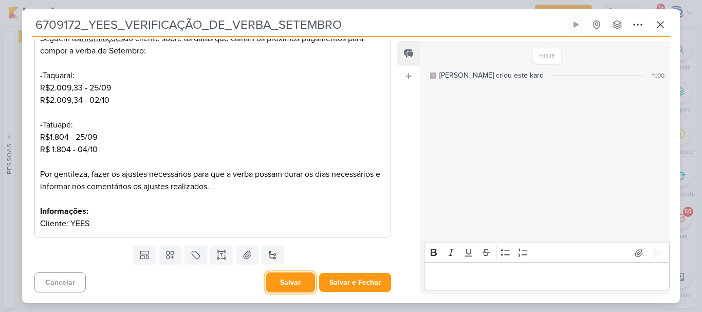
click at [283, 278] on button "Salvar" at bounding box center [290, 282] width 49 height 20
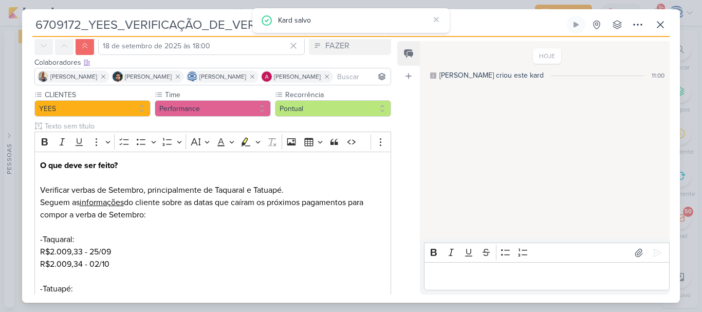
scroll to position [0, 0]
